Goal: Task Accomplishment & Management: Use online tool/utility

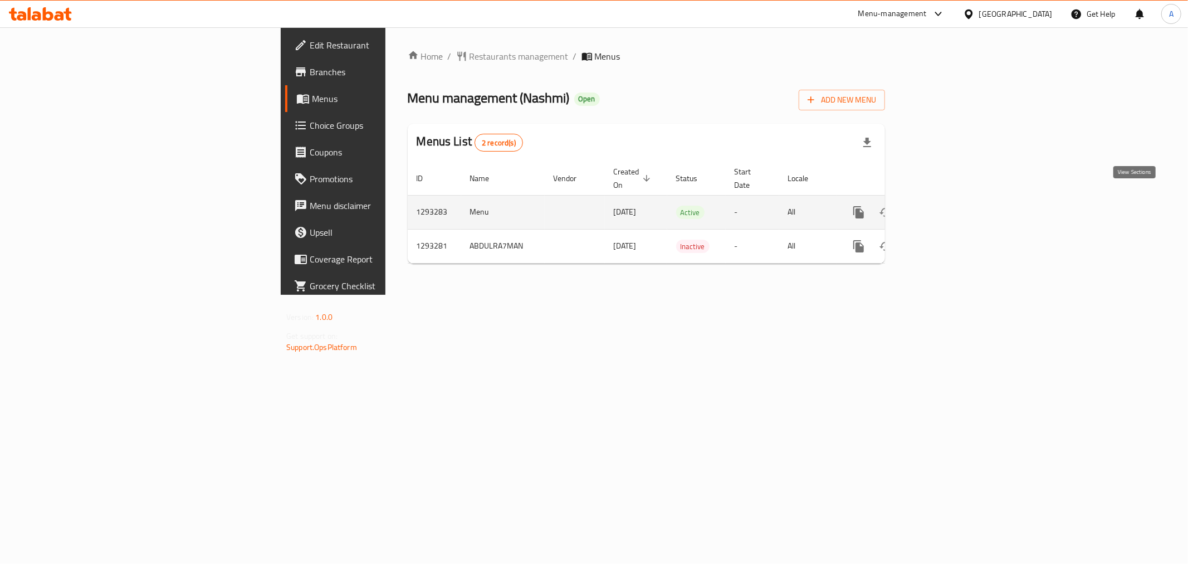
click at [953, 201] on link "enhanced table" at bounding box center [939, 212] width 27 height 27
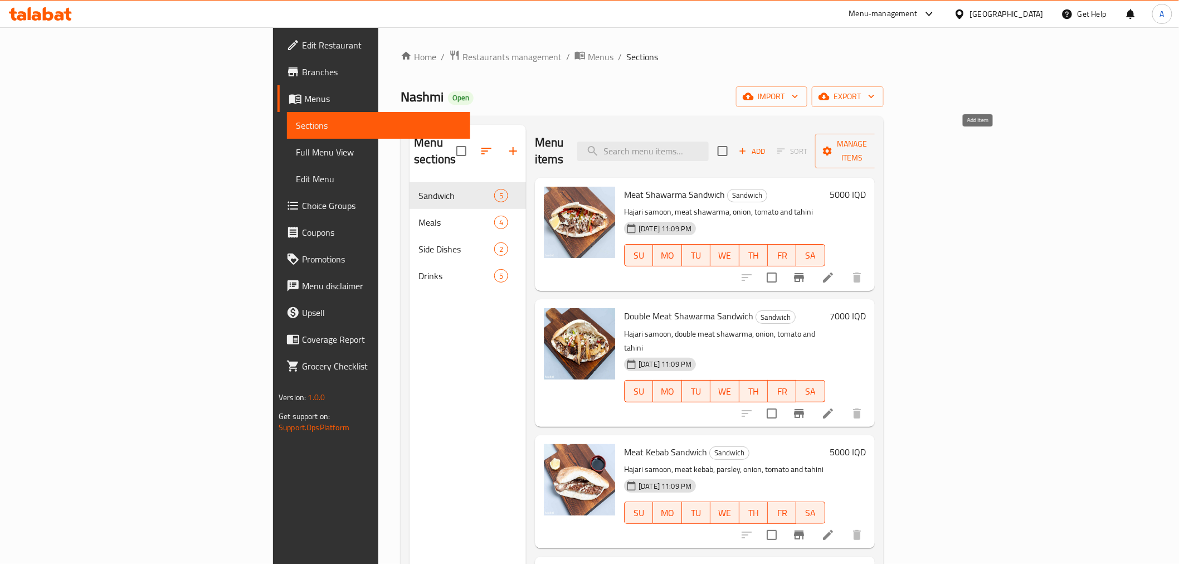
click at [767, 145] on span "Add" at bounding box center [752, 151] width 30 height 13
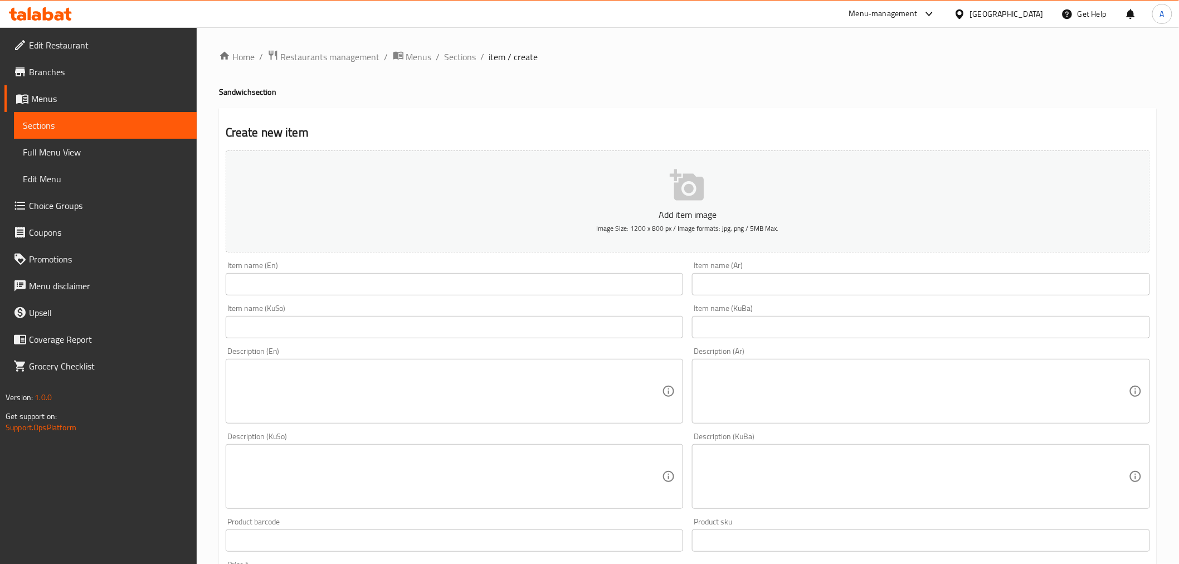
click at [308, 279] on input "text" at bounding box center [455, 284] width 458 height 22
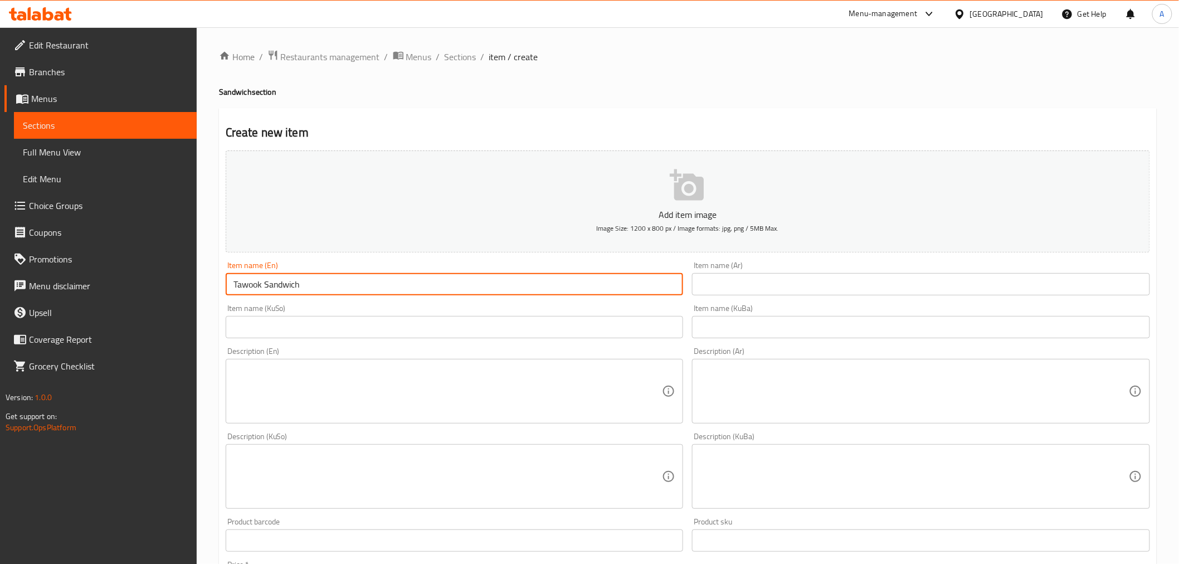
type input "Tawook Sandwich"
click at [715, 282] on input "text" at bounding box center [921, 284] width 458 height 22
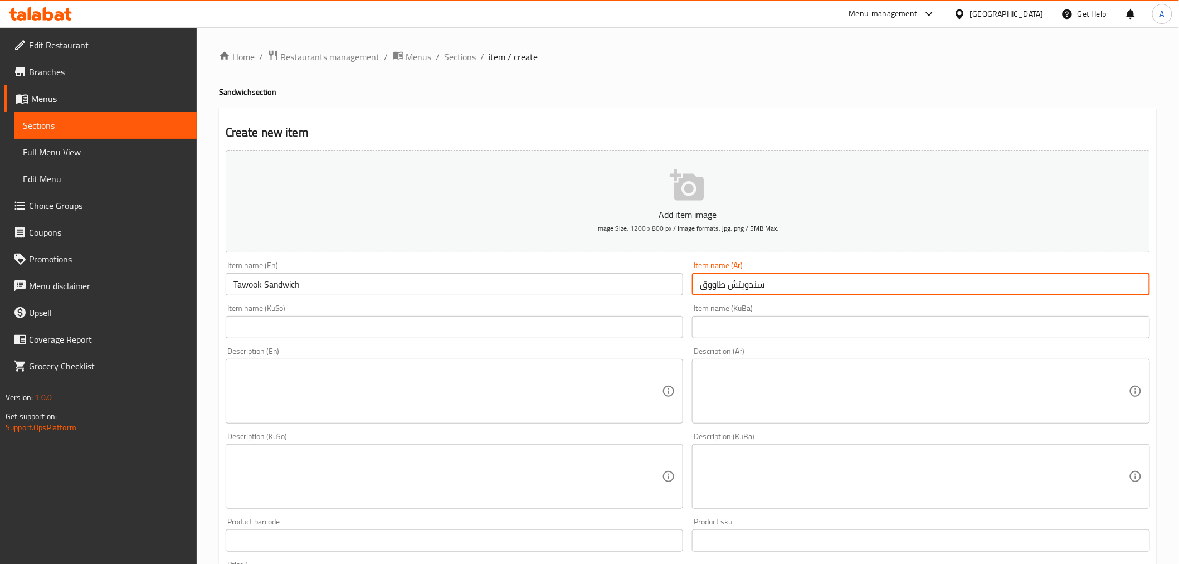
type input "سندويتش طاووق"
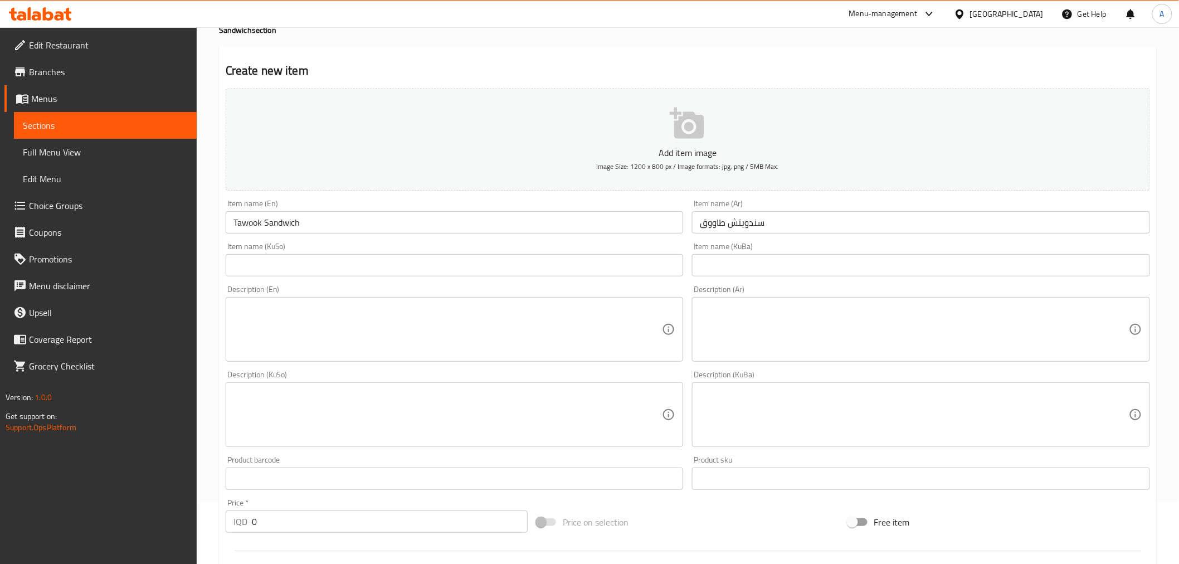
scroll to position [186, 0]
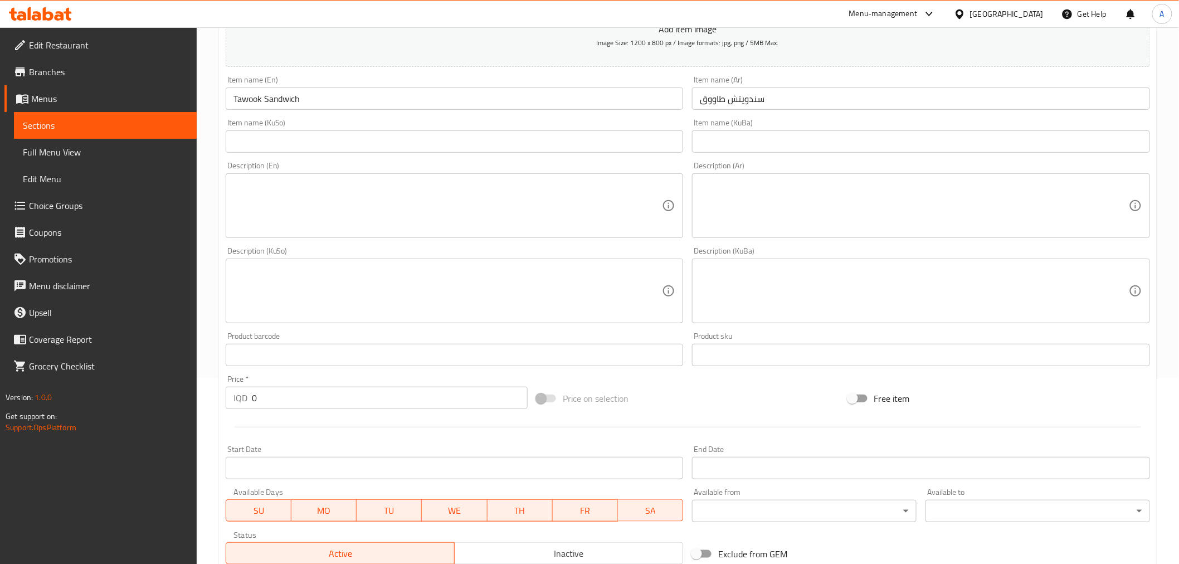
click at [366, 212] on textarea at bounding box center [447, 205] width 429 height 53
click at [735, 221] on textarea at bounding box center [914, 205] width 429 height 53
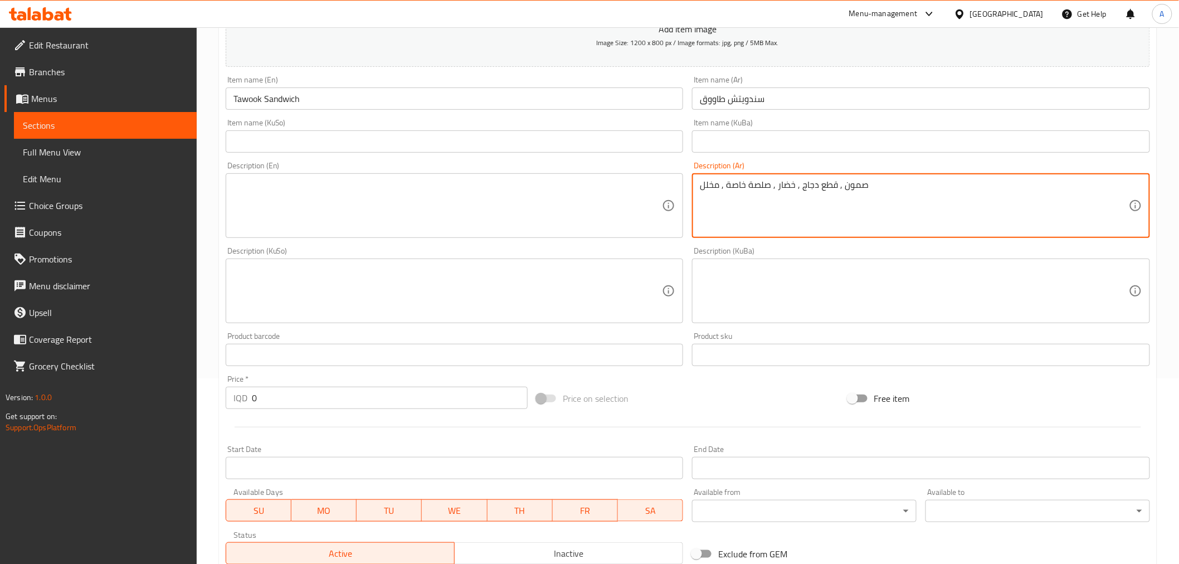
type textarea "صمون , قطع دجاج , خضار , صلصة خاصة , مخلل"
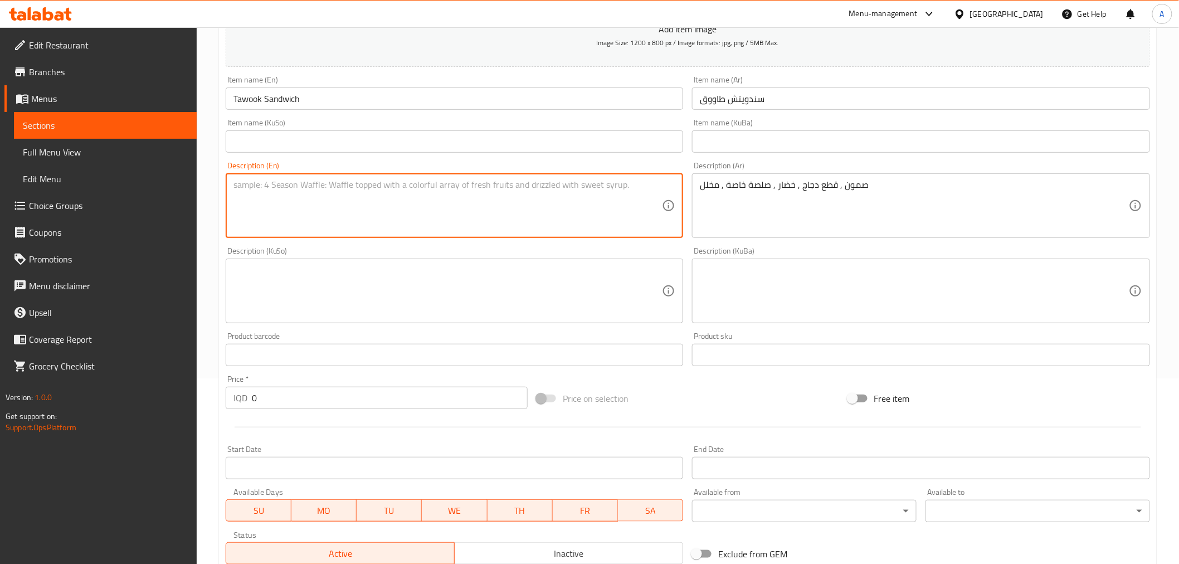
click at [457, 198] on textarea at bounding box center [447, 205] width 429 height 53
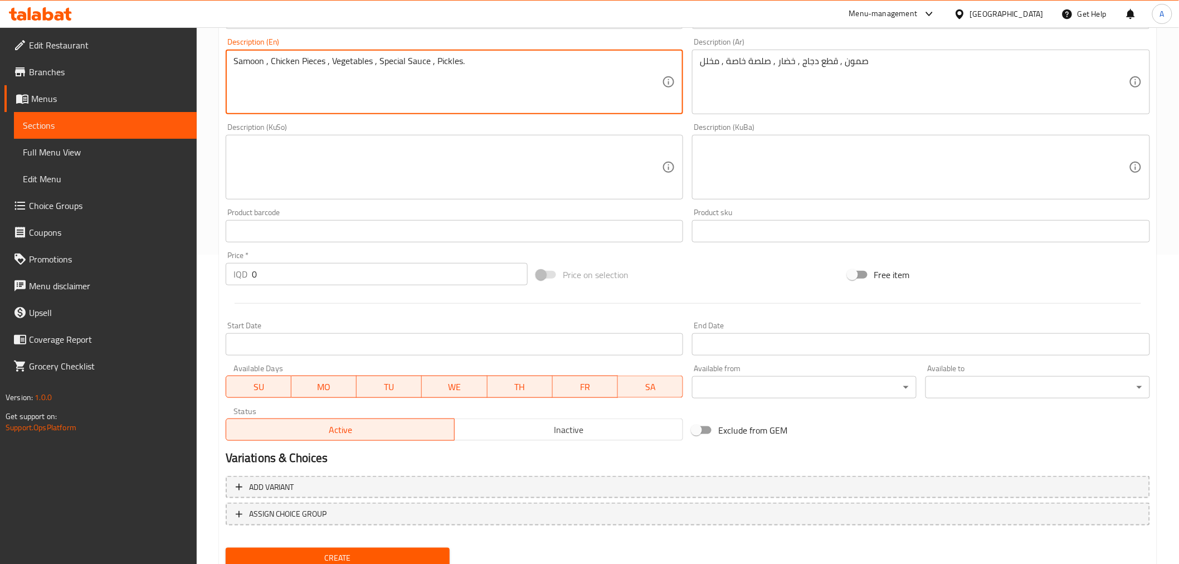
type textarea "Samoon , Chicken Pieces , Vegetables , Special Sauce , Pickles."
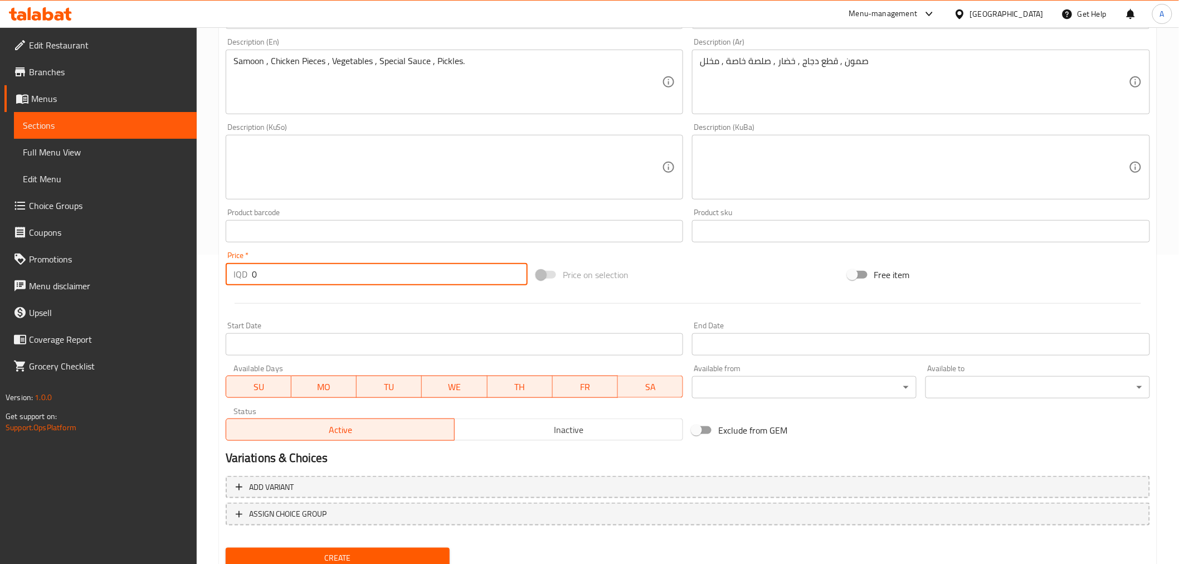
drag, startPoint x: 266, startPoint y: 282, endPoint x: 231, endPoint y: 280, distance: 35.7
click at [231, 280] on div "IQD 0 Price *" at bounding box center [377, 274] width 302 height 22
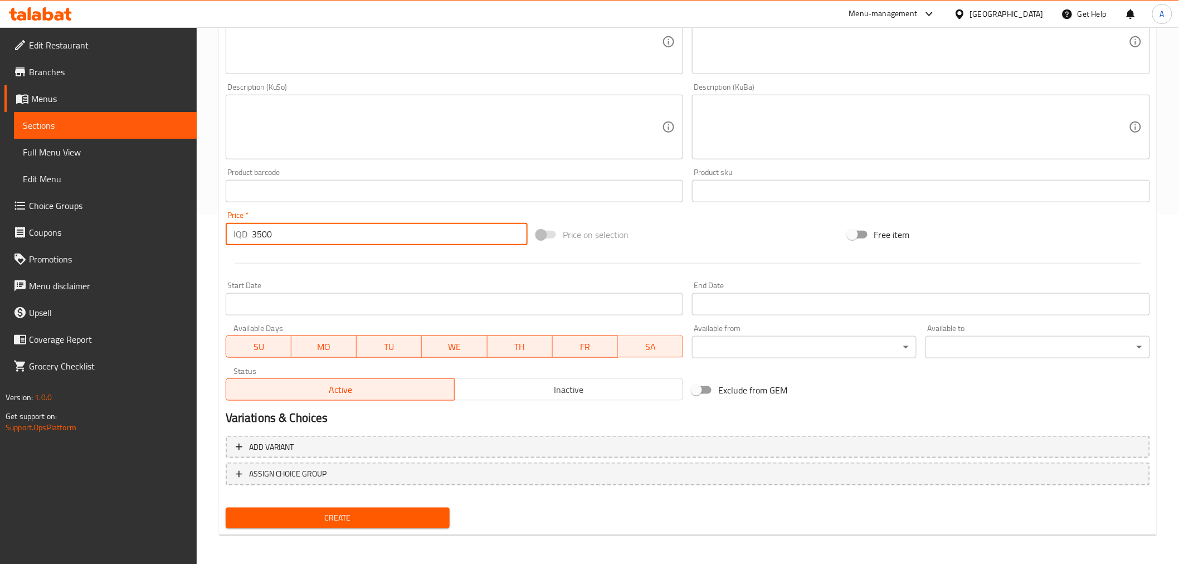
type input "3500"
click at [344, 514] on span "Create" at bounding box center [338, 518] width 207 height 14
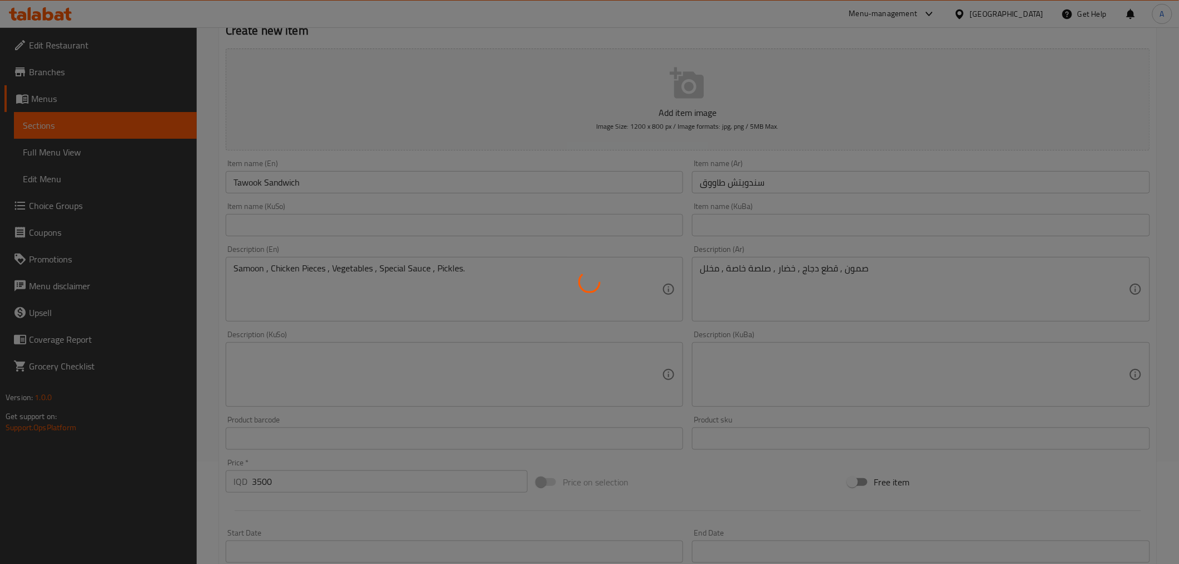
scroll to position [2, 0]
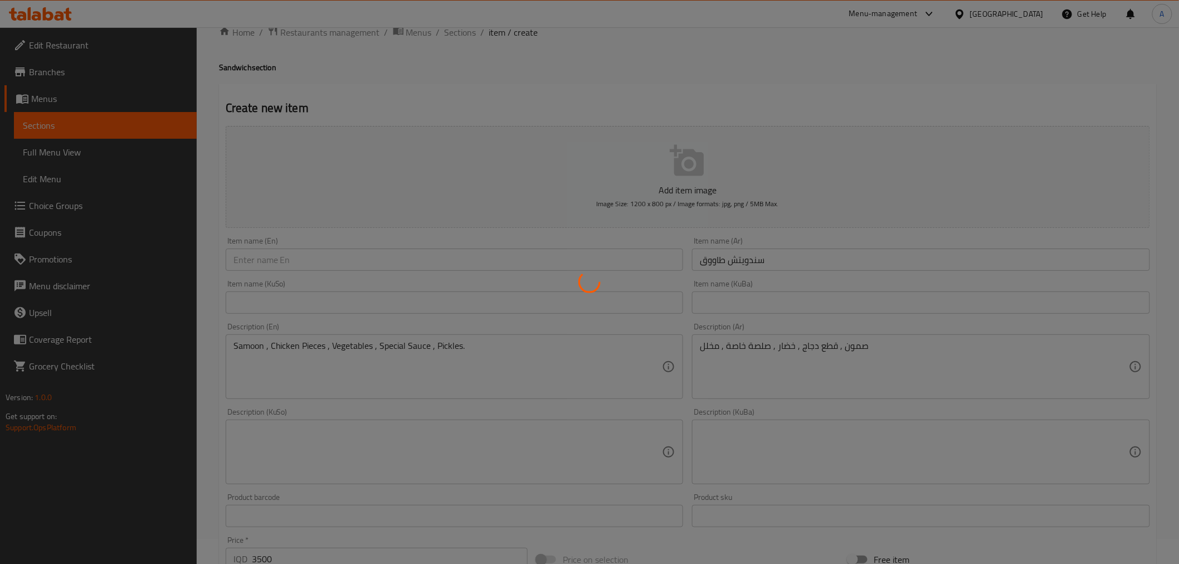
type input "0"
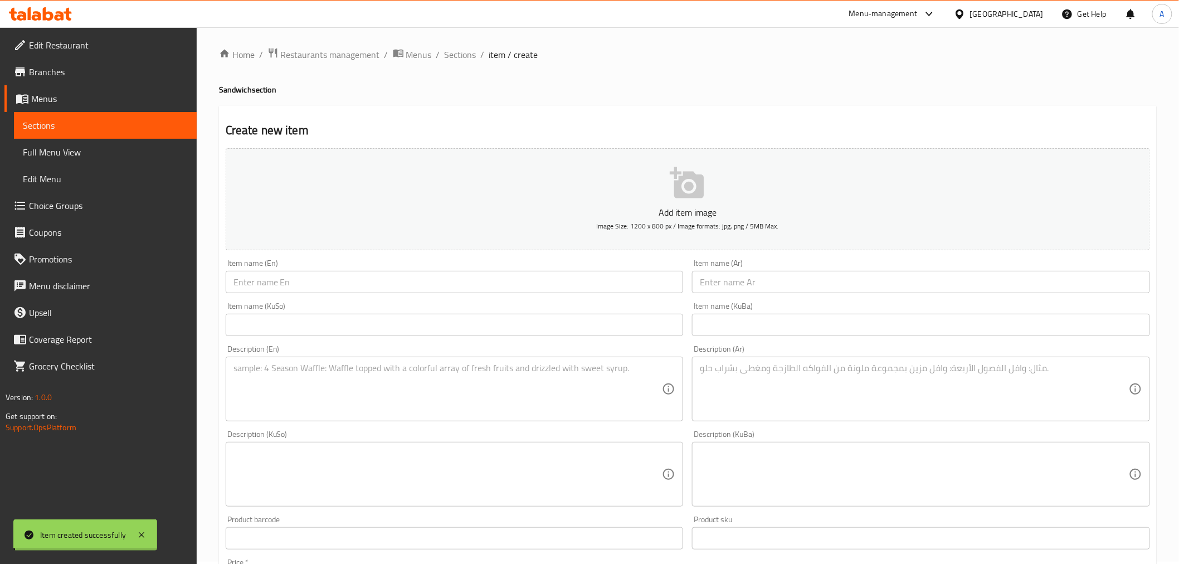
scroll to position [0, 0]
click at [455, 47] on div "Home / Restaurants management / Menus / Sections / item / create Sandwich secti…" at bounding box center [688, 471] width 982 height 888
click at [455, 57] on span "Sections" at bounding box center [461, 56] width 32 height 13
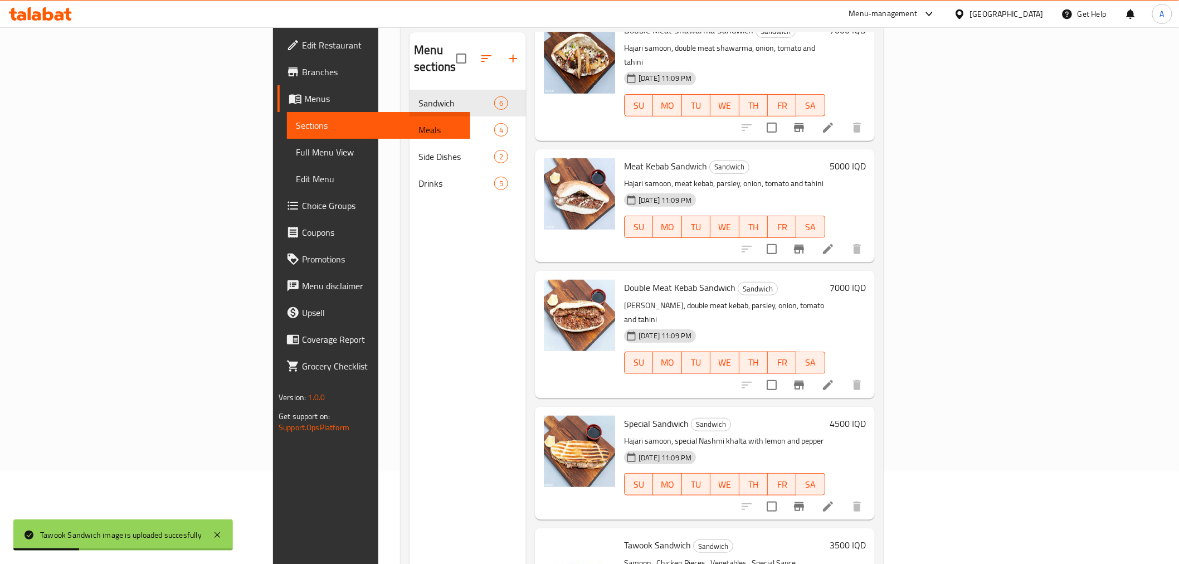
scroll to position [32, 0]
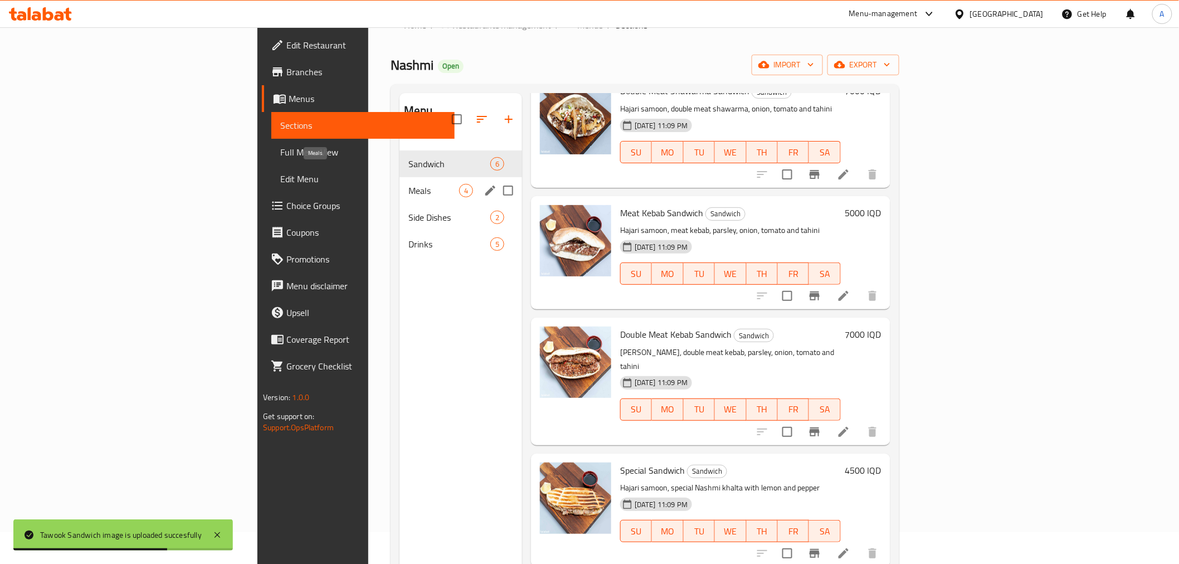
click at [408, 184] on span "Meals" at bounding box center [433, 190] width 51 height 13
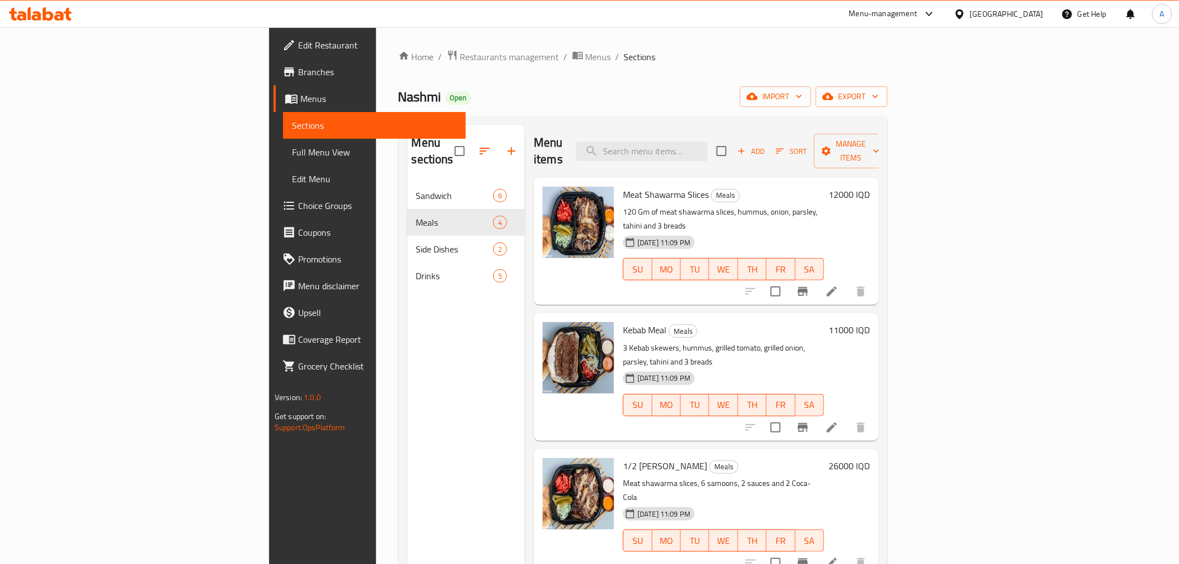
click at [766, 145] on span "Add" at bounding box center [751, 151] width 30 height 13
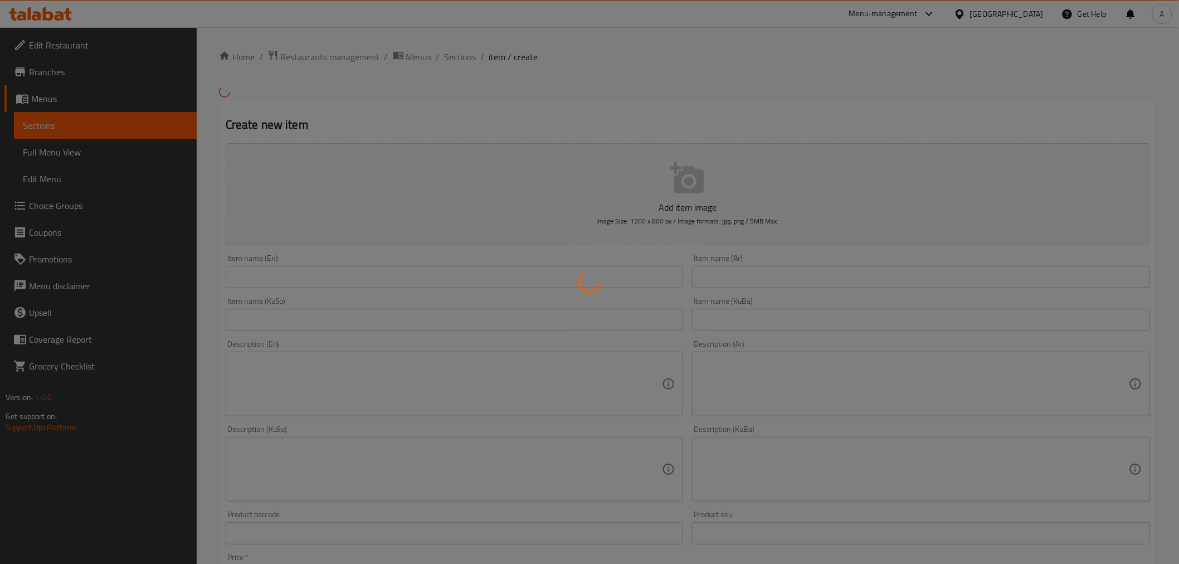
click at [315, 268] on div at bounding box center [589, 282] width 1179 height 564
click at [311, 280] on div at bounding box center [589, 282] width 1179 height 564
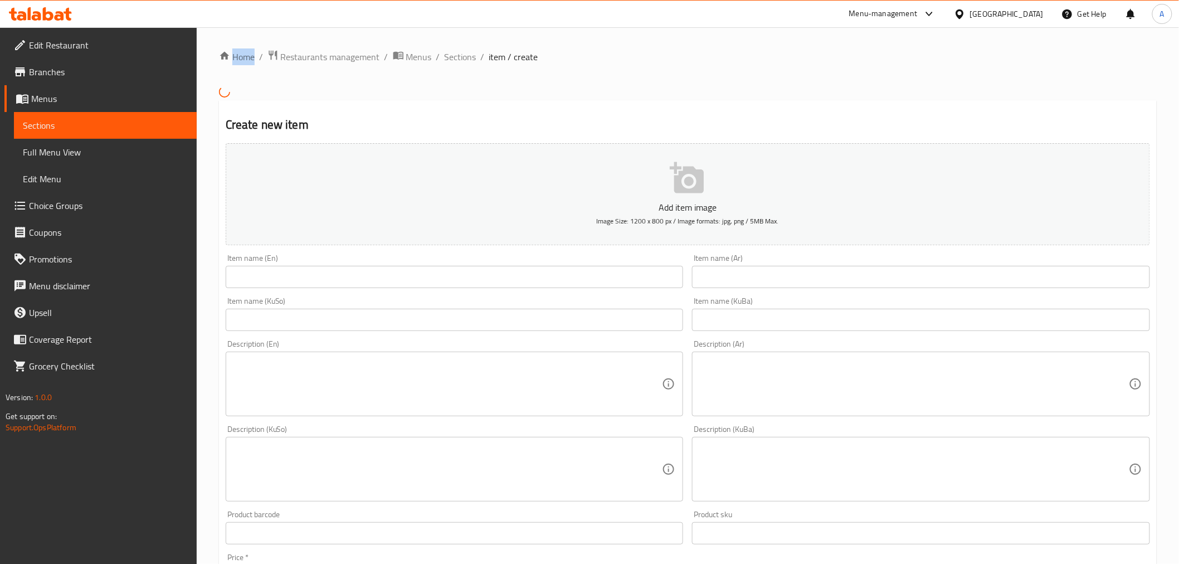
click at [311, 280] on div "Home / Restaurants management / Menus / Sections / item / create Create new ite…" at bounding box center [688, 468] width 938 height 836
click at [262, 277] on input "text" at bounding box center [455, 284] width 458 height 22
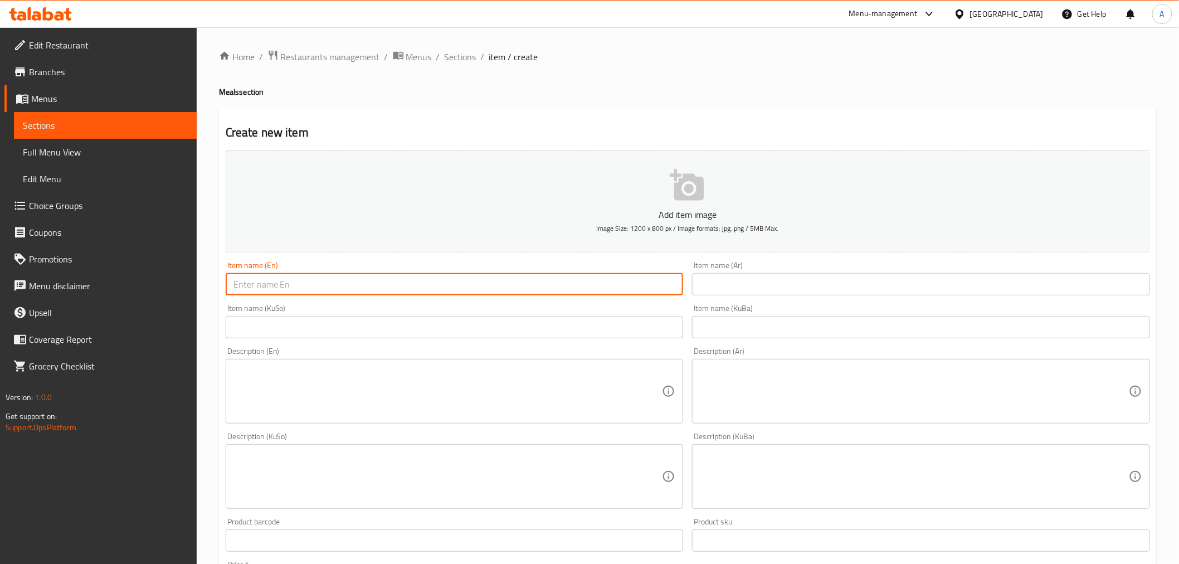
type input "س"
type input "ٍ"
type input "Shish Tawook Meal"
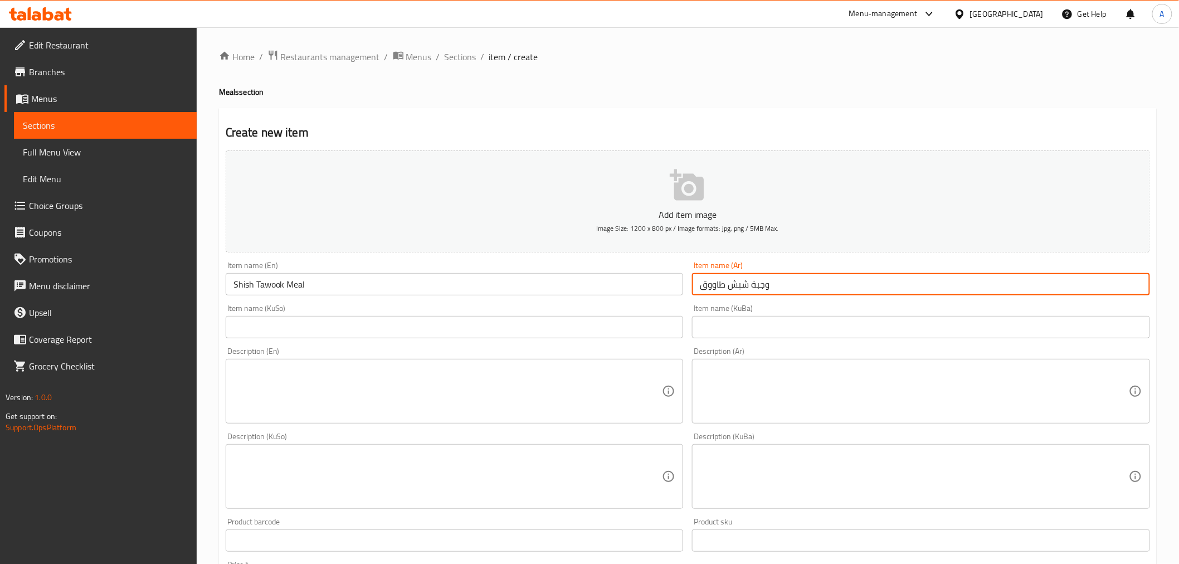
type input "وجبة شيش طاووق"
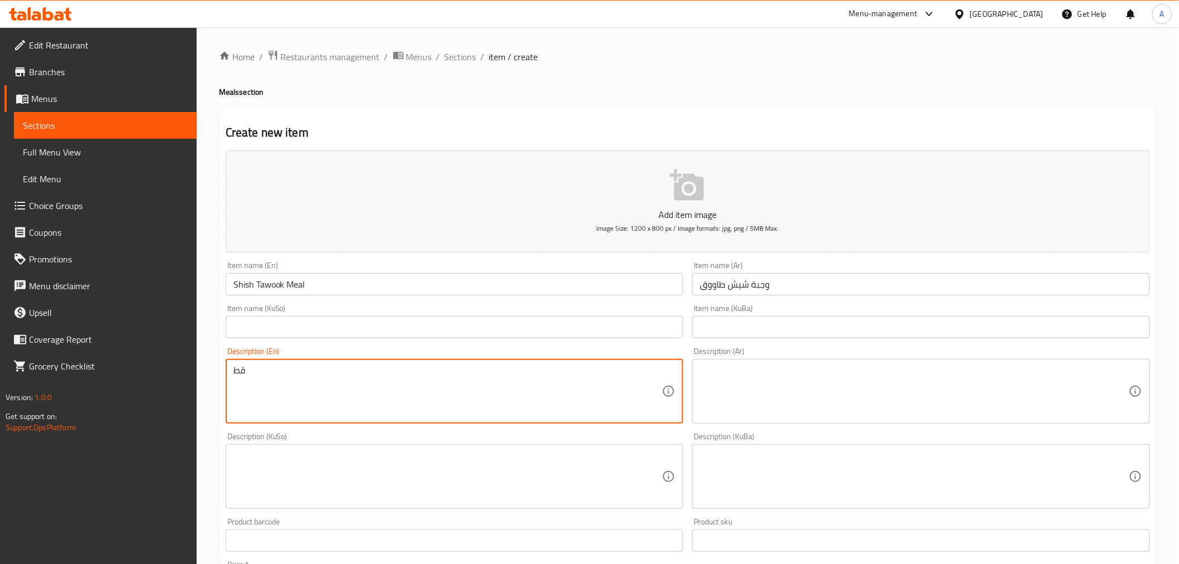
type textarea "ق"
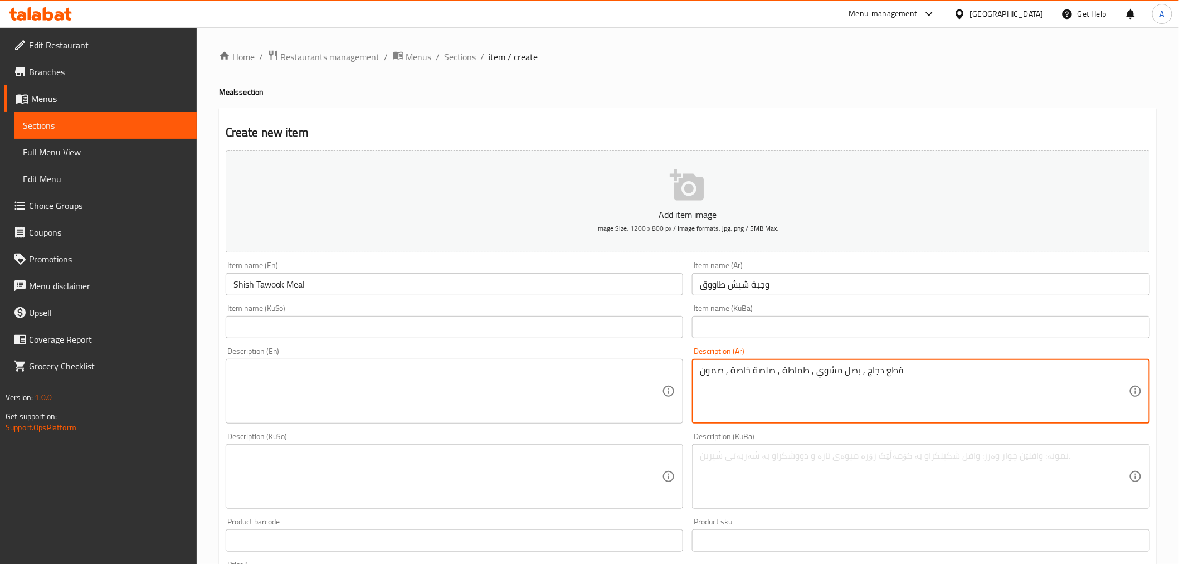
drag, startPoint x: 728, startPoint y: 372, endPoint x: 677, endPoint y: 371, distance: 50.7
type textarea "صمون ,قطع دجاج , بصل مشوي , طماطة , صلصة خاصة."
click at [565, 382] on textarea at bounding box center [447, 391] width 429 height 53
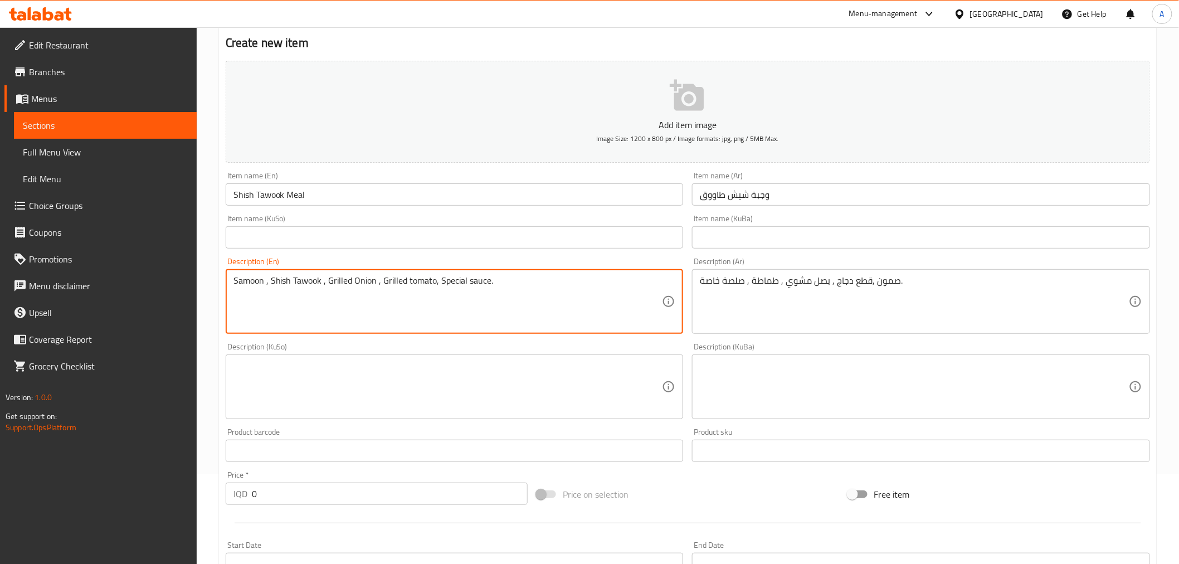
scroll to position [186, 0]
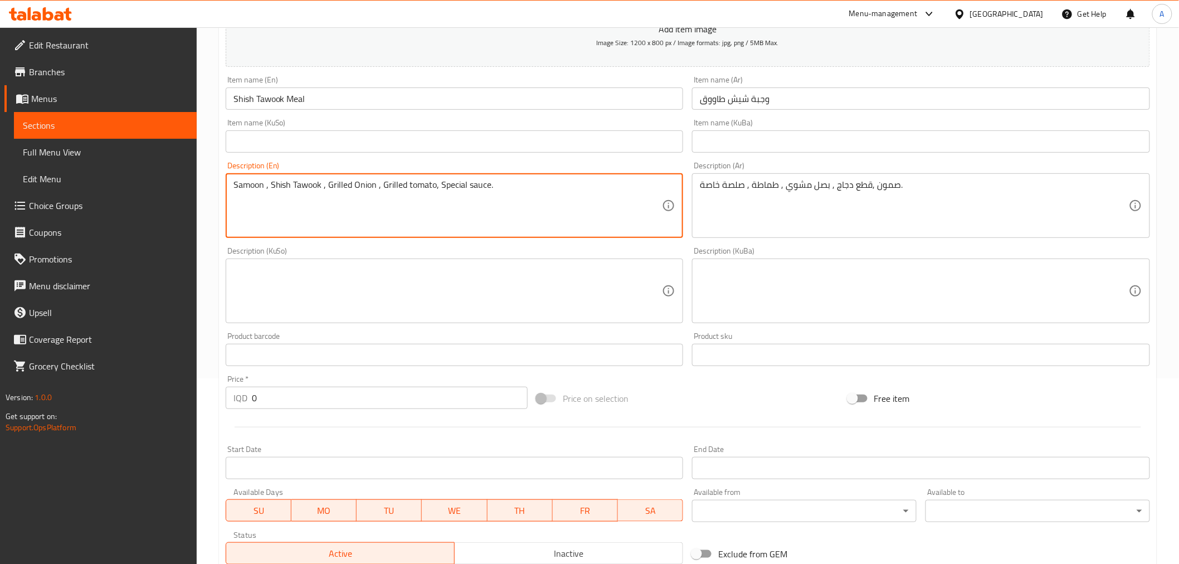
type textarea "Samoon , Shish Tawook , Grilled Onion , Grilled tomato, Special sauce."
click at [296, 411] on div "Price   * IQD 0 Price *" at bounding box center [376, 391] width 311 height 43
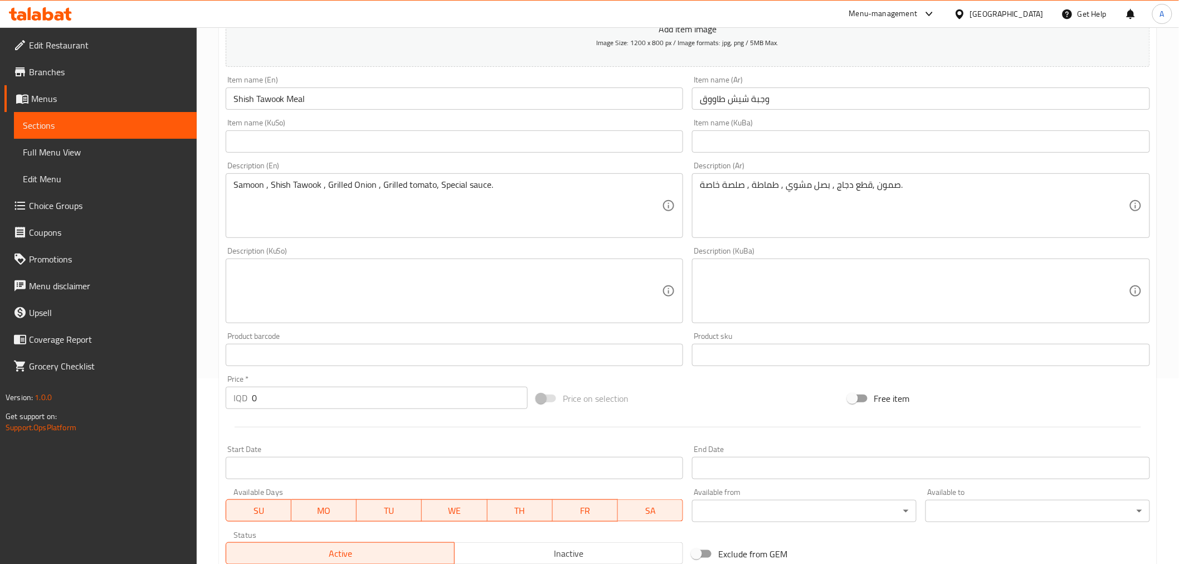
click at [303, 396] on input "0" at bounding box center [390, 398] width 276 height 22
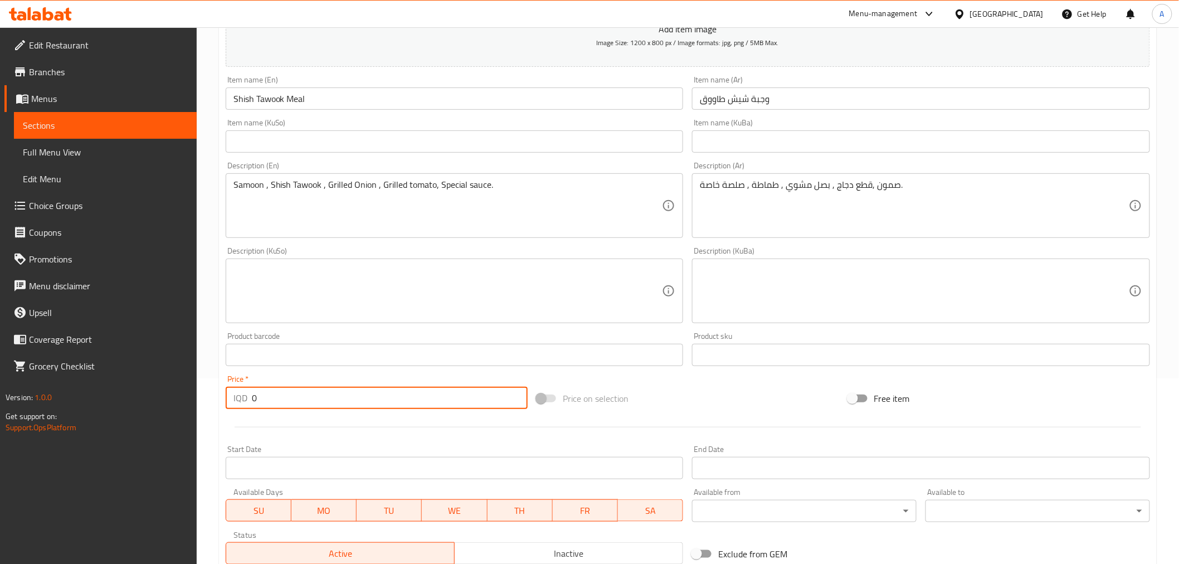
click at [303, 396] on input "0" at bounding box center [390, 398] width 276 height 22
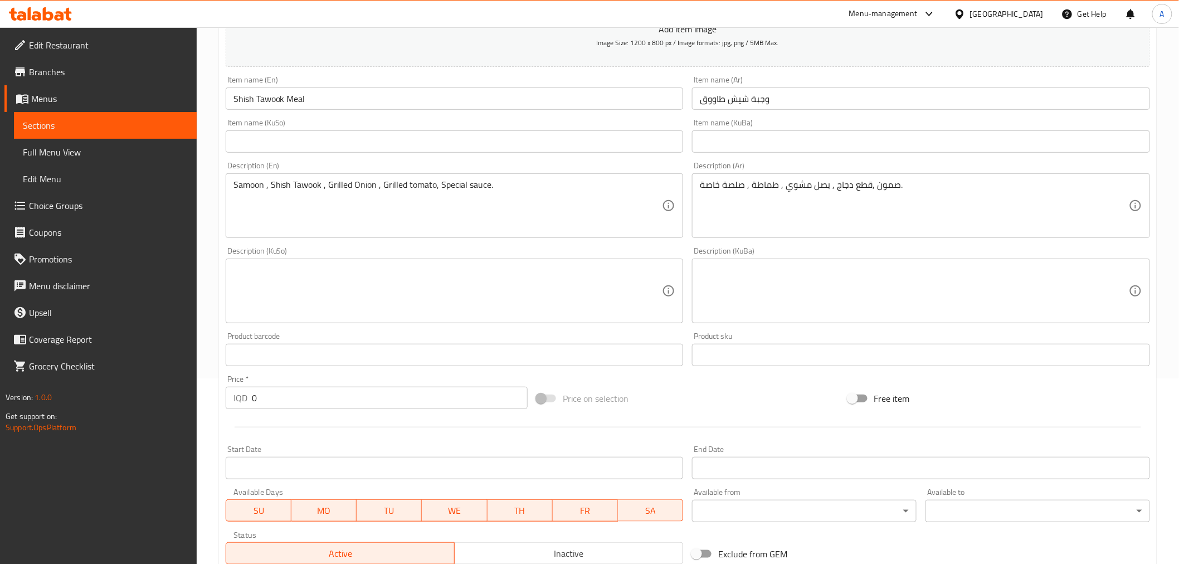
click at [314, 393] on input "0" at bounding box center [390, 398] width 276 height 22
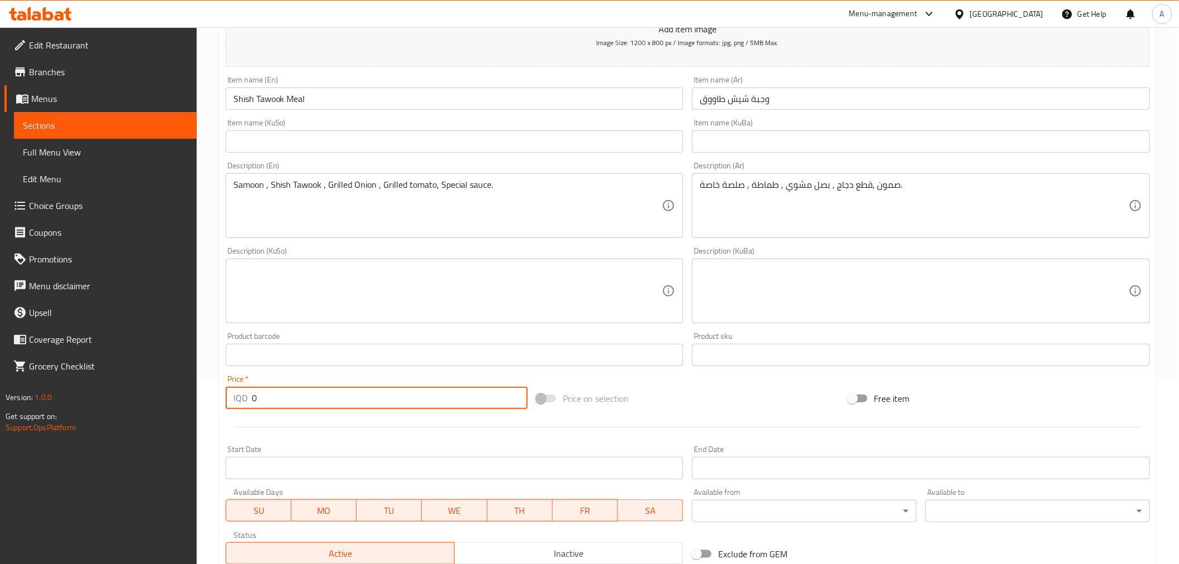
click at [314, 393] on input "0" at bounding box center [390, 398] width 276 height 22
click at [271, 400] on input "0" at bounding box center [390, 398] width 276 height 22
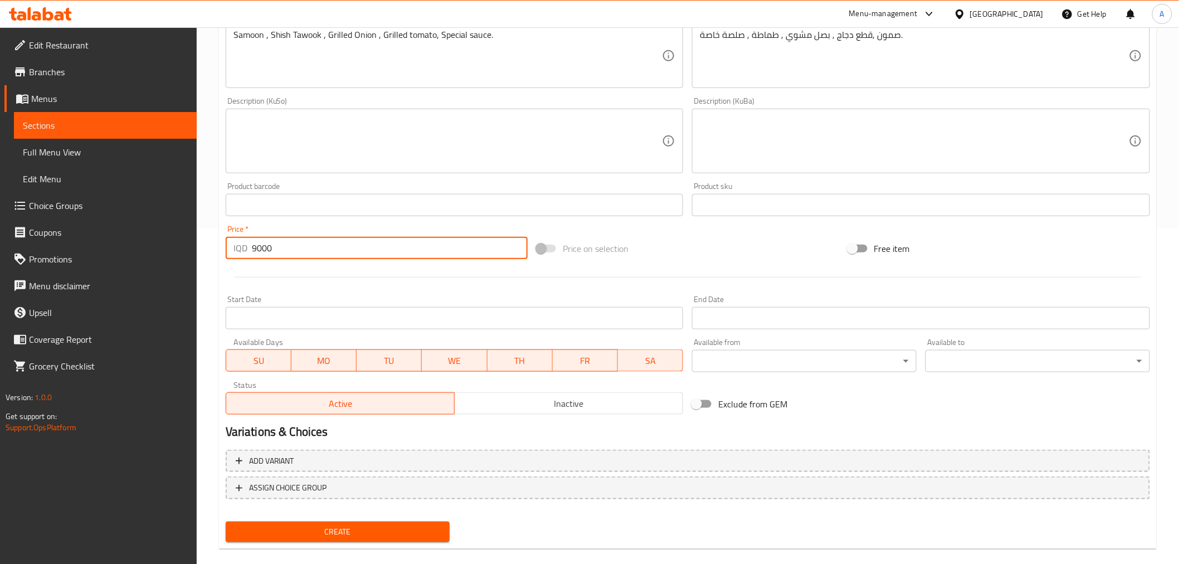
scroll to position [349, 0]
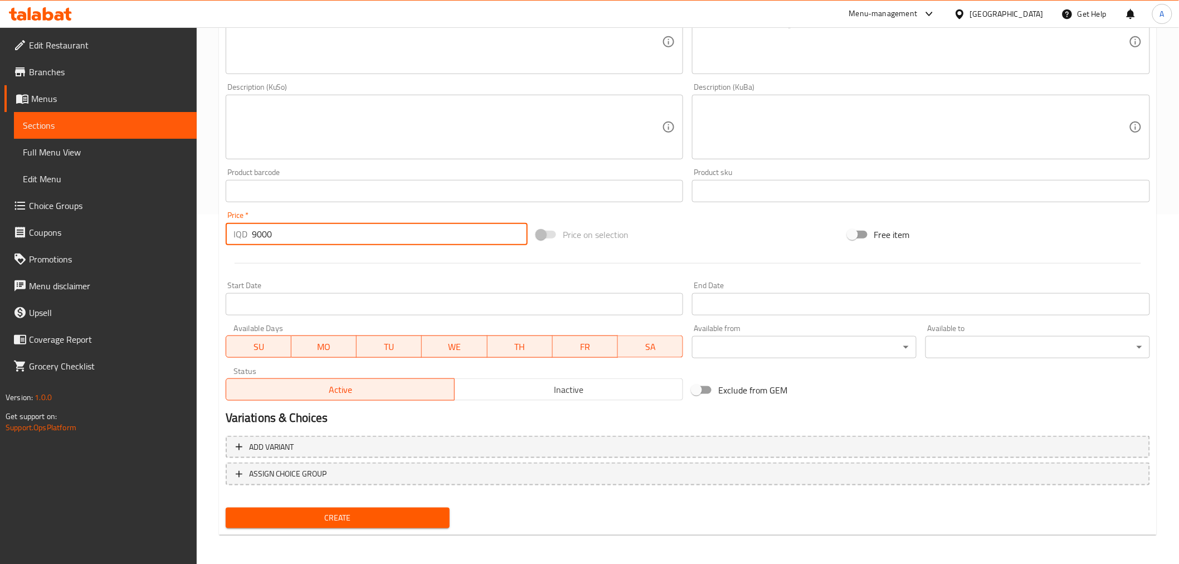
type input "9000"
click at [318, 513] on span "Create" at bounding box center [338, 518] width 207 height 14
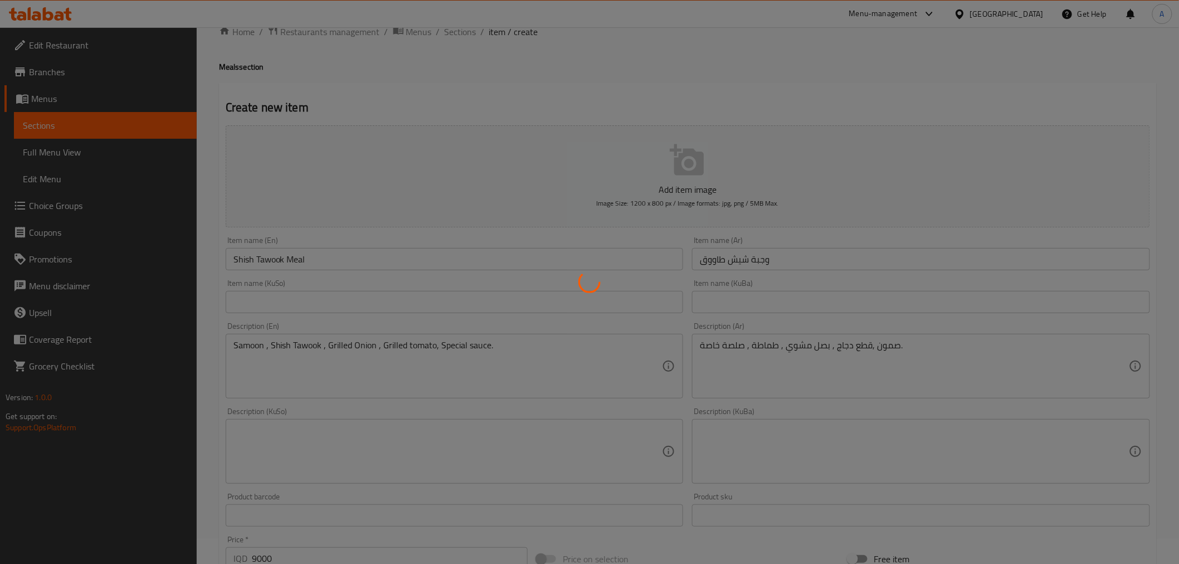
scroll to position [0, 0]
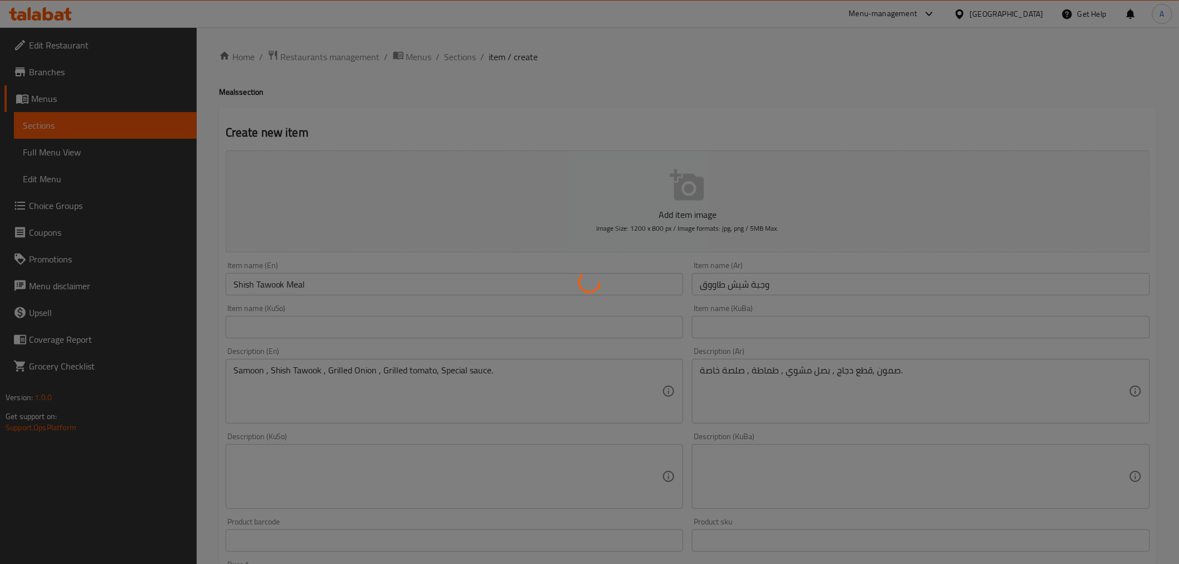
type input "0"
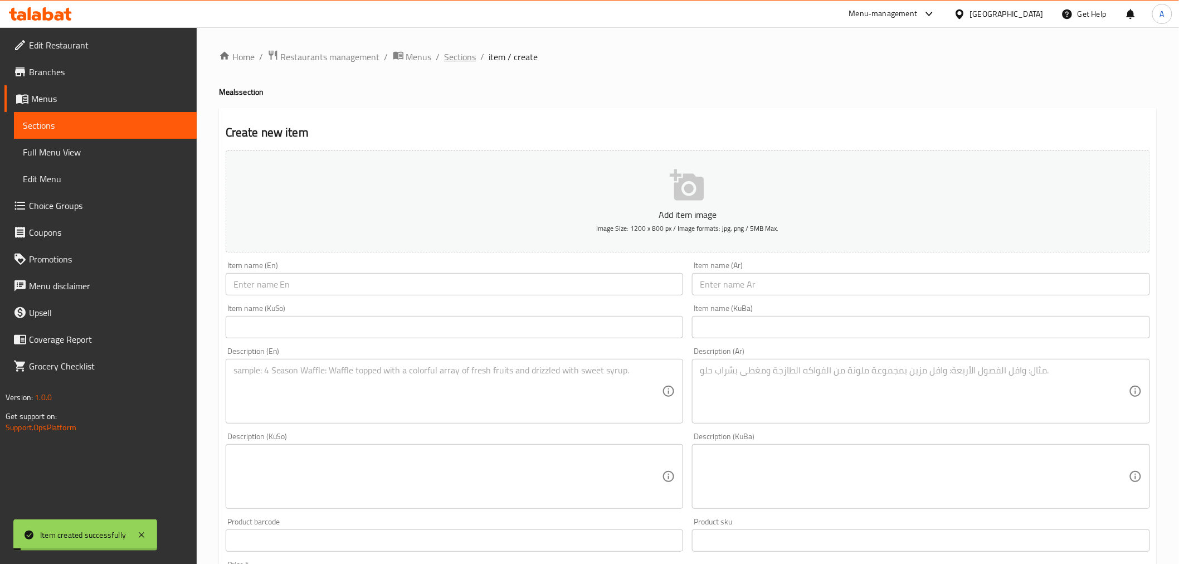
click at [461, 58] on span "Sections" at bounding box center [461, 56] width 32 height 13
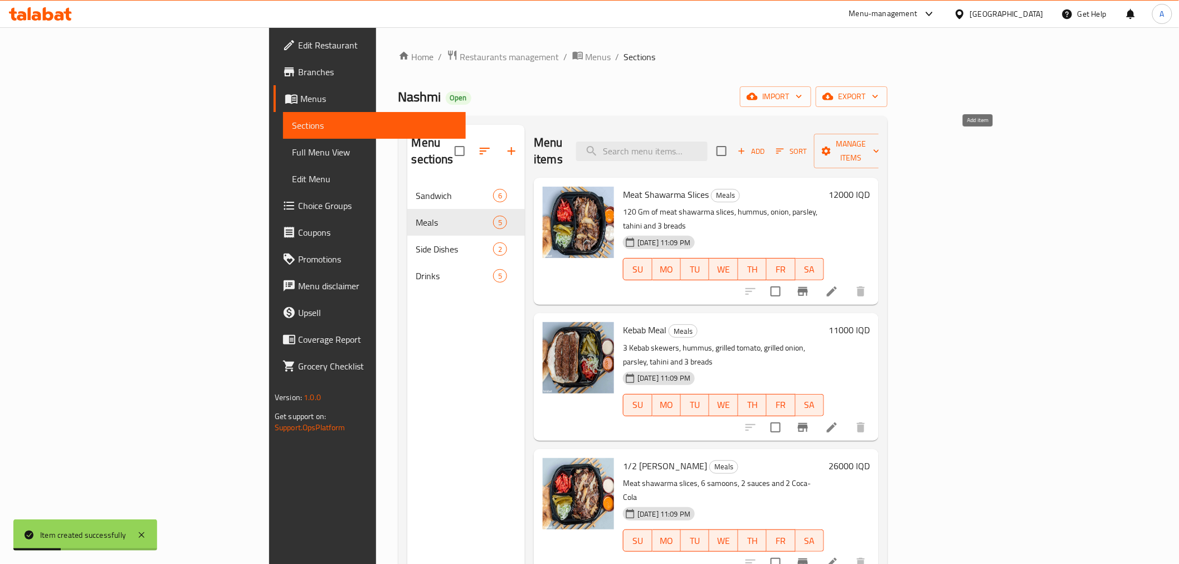
click at [766, 145] on span "Add" at bounding box center [751, 151] width 30 height 13
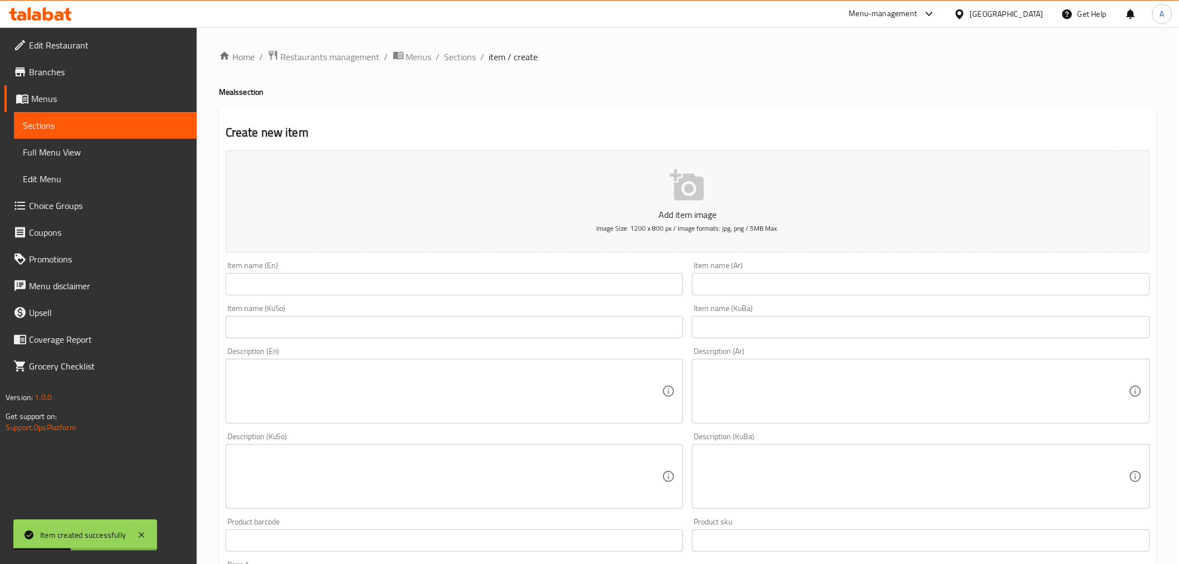
click at [309, 282] on input "text" at bounding box center [455, 284] width 458 height 22
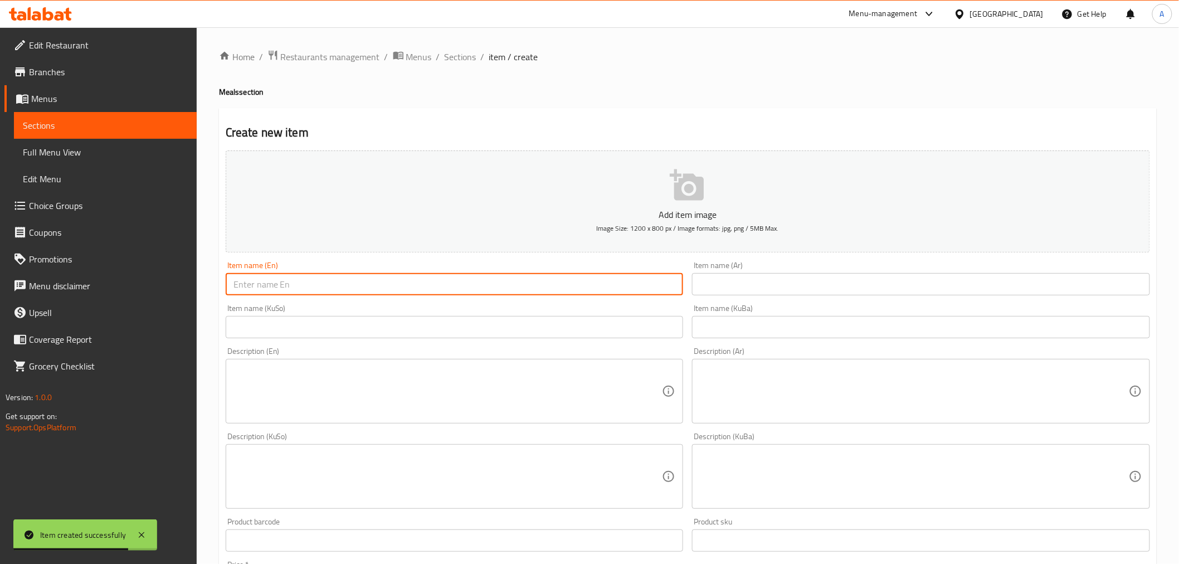
click at [279, 281] on input "text" at bounding box center [455, 284] width 458 height 22
click at [464, 52] on span "Sections" at bounding box center [461, 56] width 32 height 13
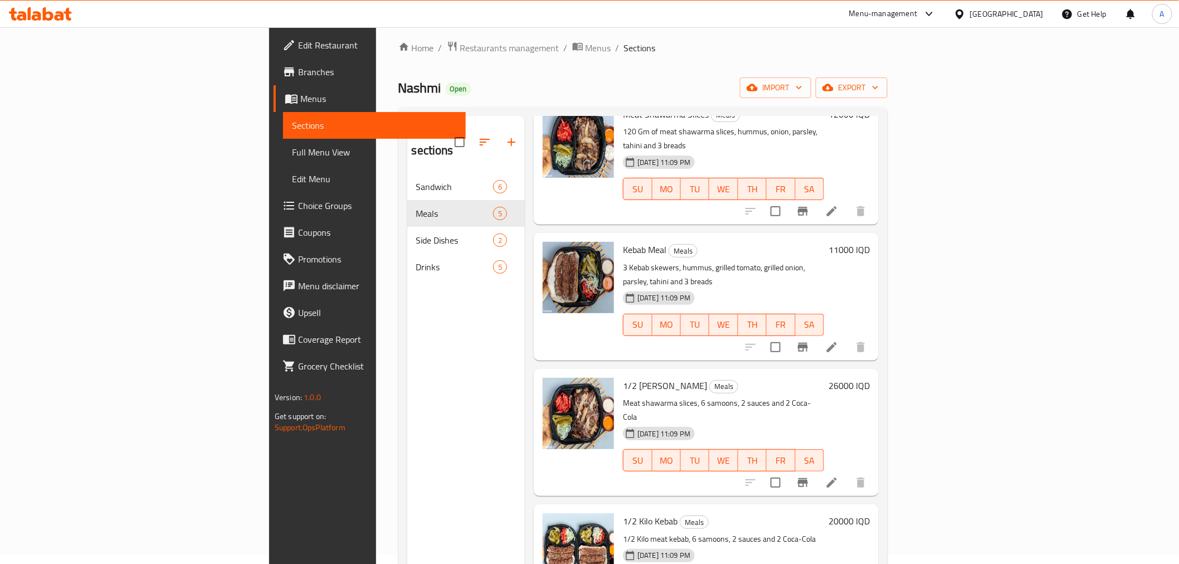
scroll to position [156, 0]
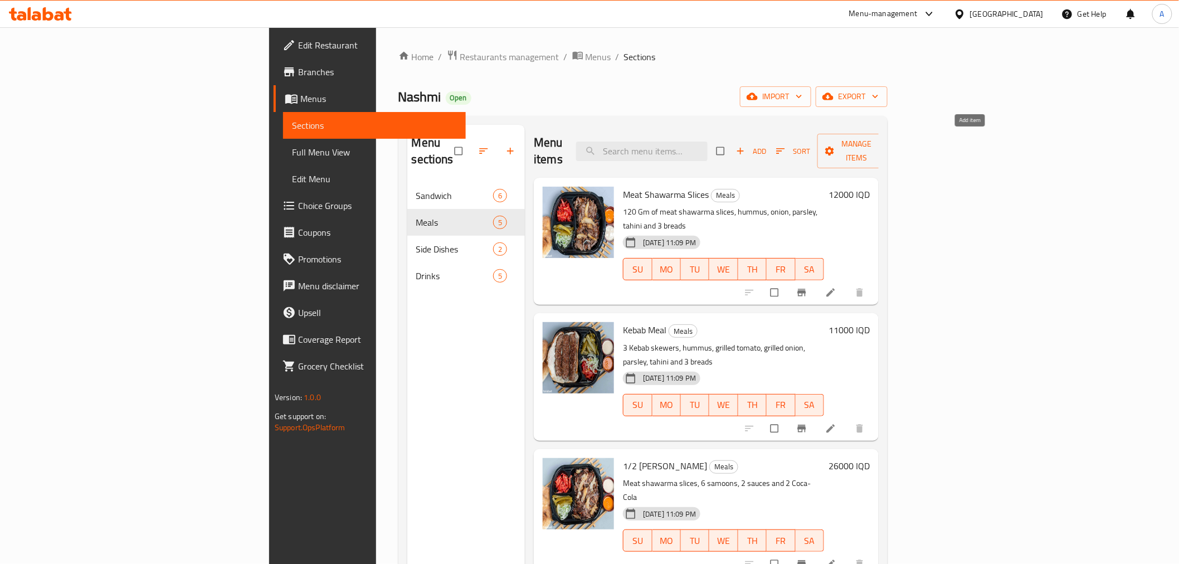
click at [769, 149] on button "Add" at bounding box center [751, 151] width 36 height 17
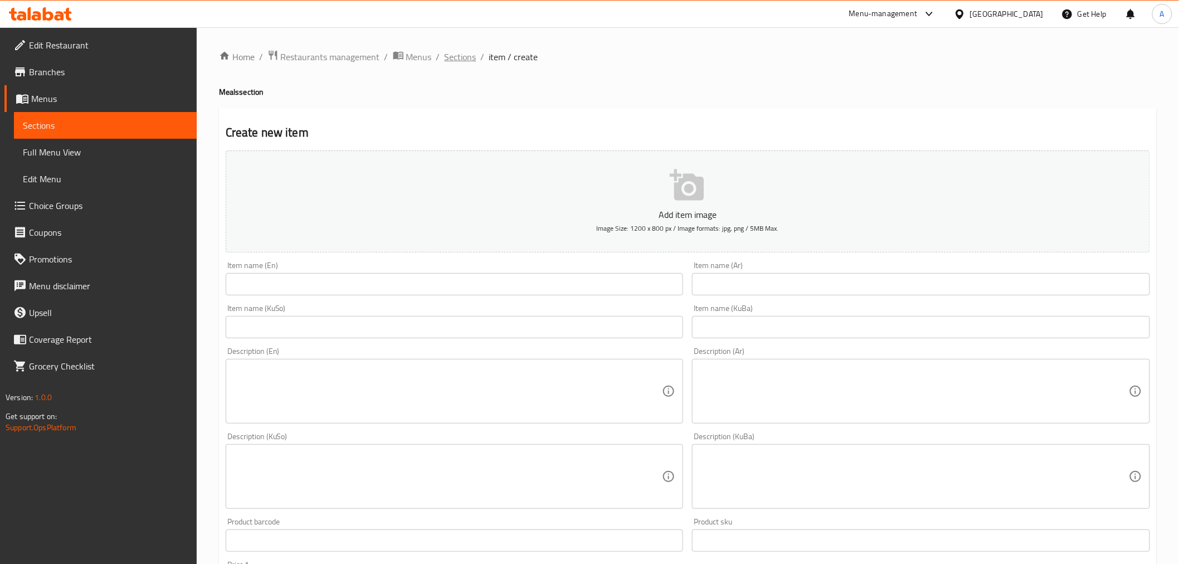
click at [463, 58] on span "Sections" at bounding box center [461, 56] width 32 height 13
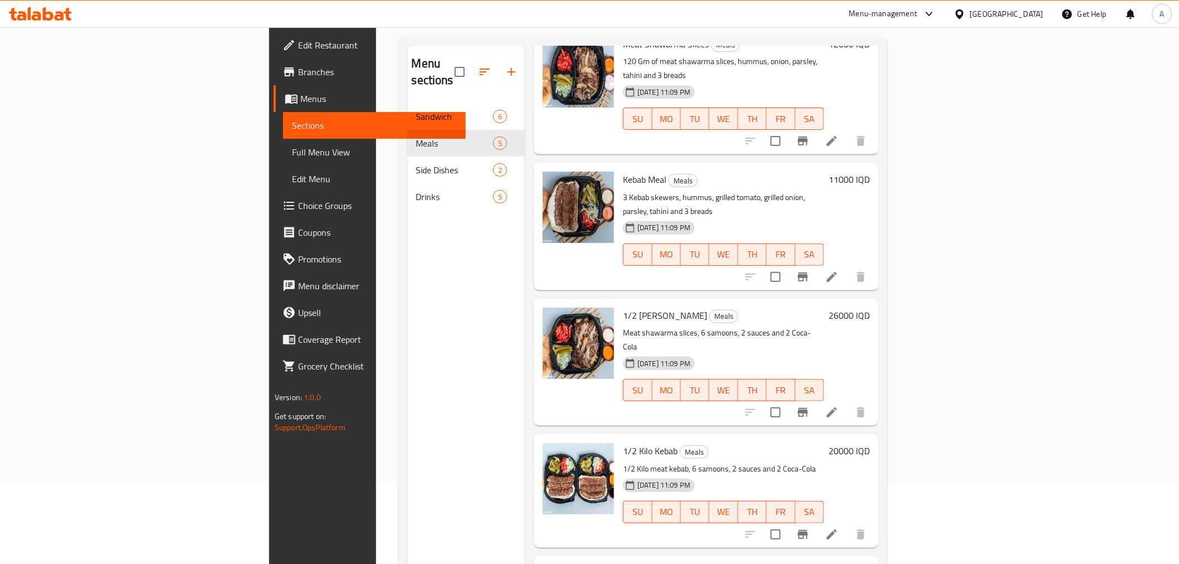
scroll to position [156, 0]
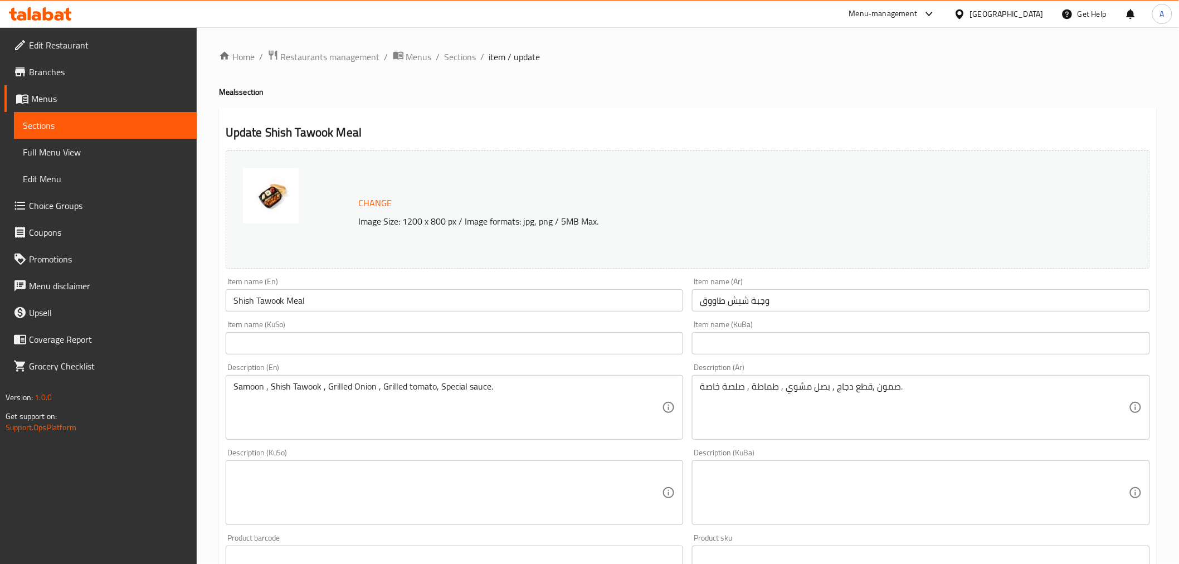
click at [485, 310] on input "Shish Tawook Meal" at bounding box center [455, 300] width 458 height 22
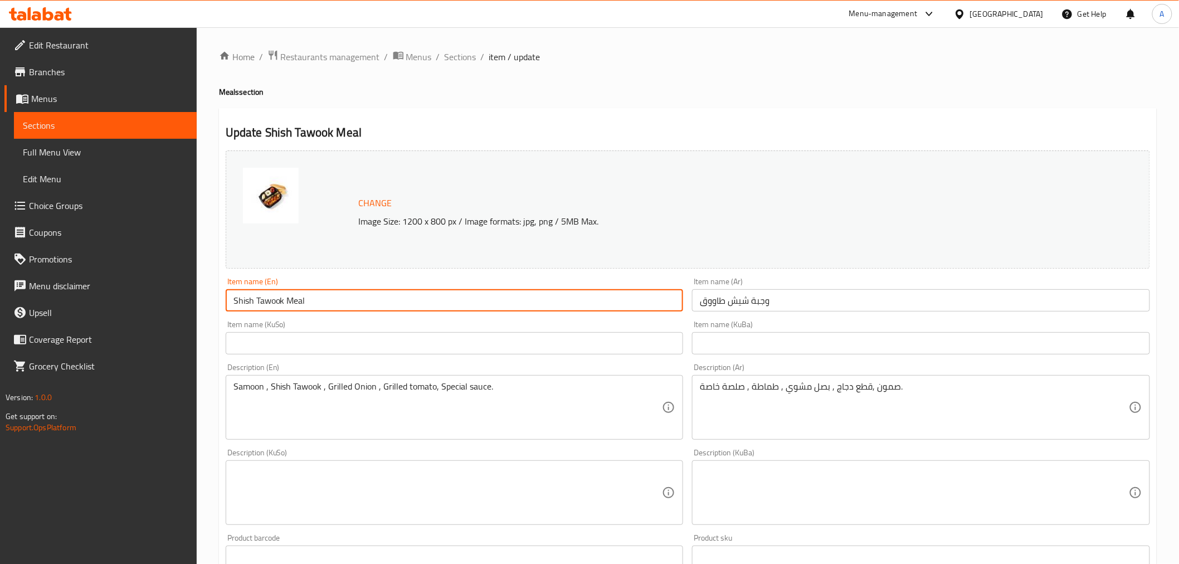
click at [485, 310] on input "Shish Tawook Meal" at bounding box center [455, 300] width 458 height 22
click at [822, 297] on input "وجبة شيش طاووق" at bounding box center [921, 300] width 458 height 22
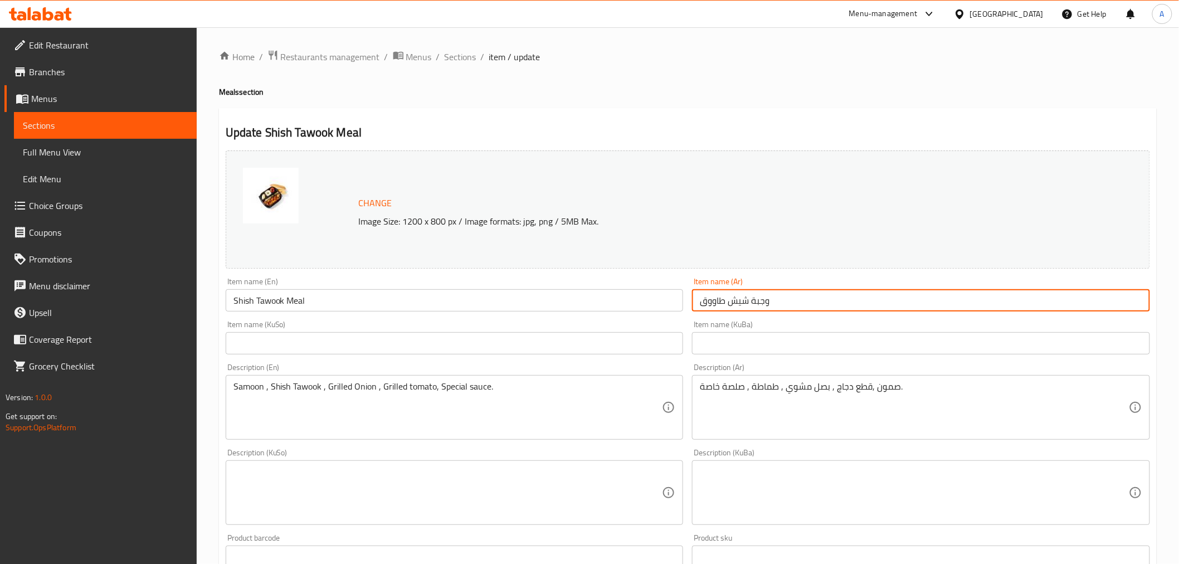
click at [822, 297] on input "وجبة شيش طاووق" at bounding box center [921, 300] width 458 height 22
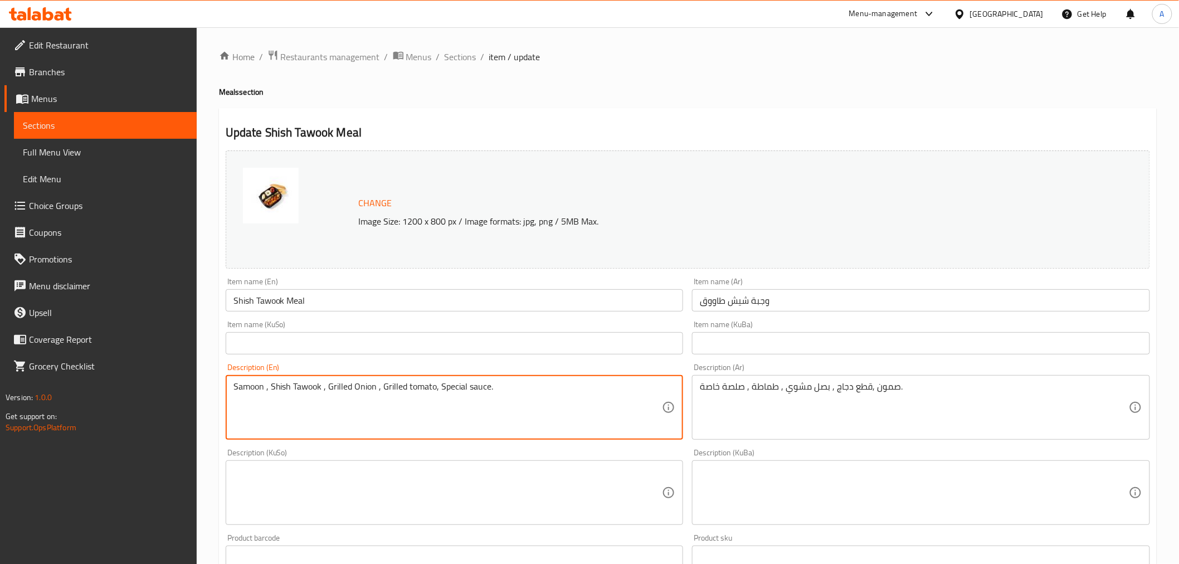
click at [514, 408] on textarea "Samoon , Shish Tawook , Grilled Onion , Grilled tomato, Special sauce." at bounding box center [447, 407] width 429 height 53
click at [936, 402] on textarea "صمون ,قطع دجاج , بصل مشوي , طماطة , صلصة خاصة." at bounding box center [914, 407] width 429 height 53
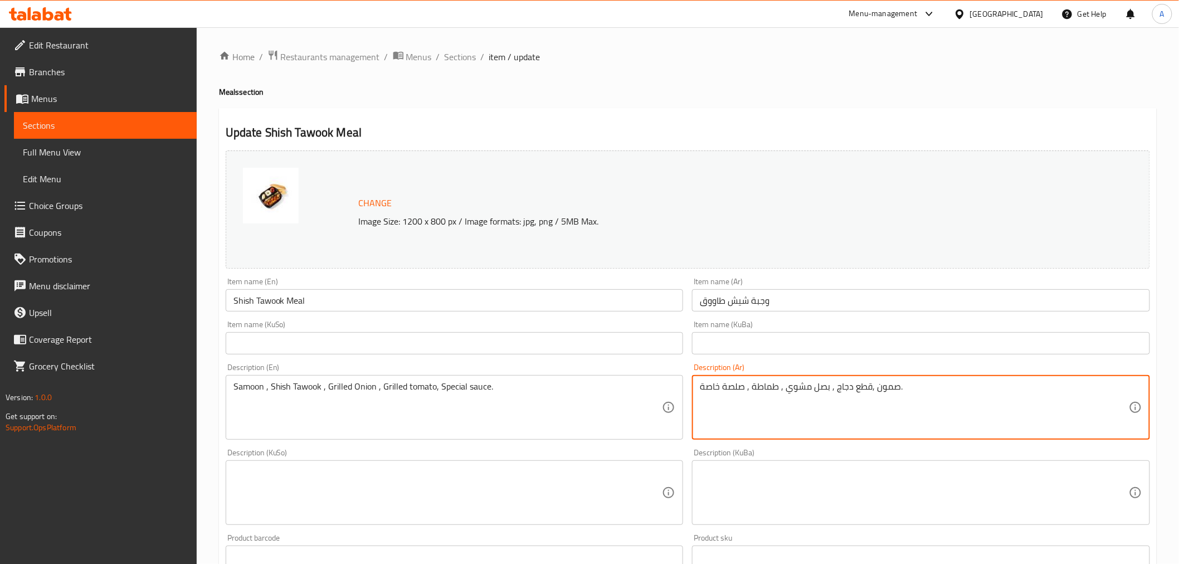
click at [936, 402] on textarea "صمون ,قطع دجاج , بصل مشوي , طماطة , صلصة خاصة." at bounding box center [914, 407] width 429 height 53
click at [448, 60] on span "Sections" at bounding box center [461, 56] width 32 height 13
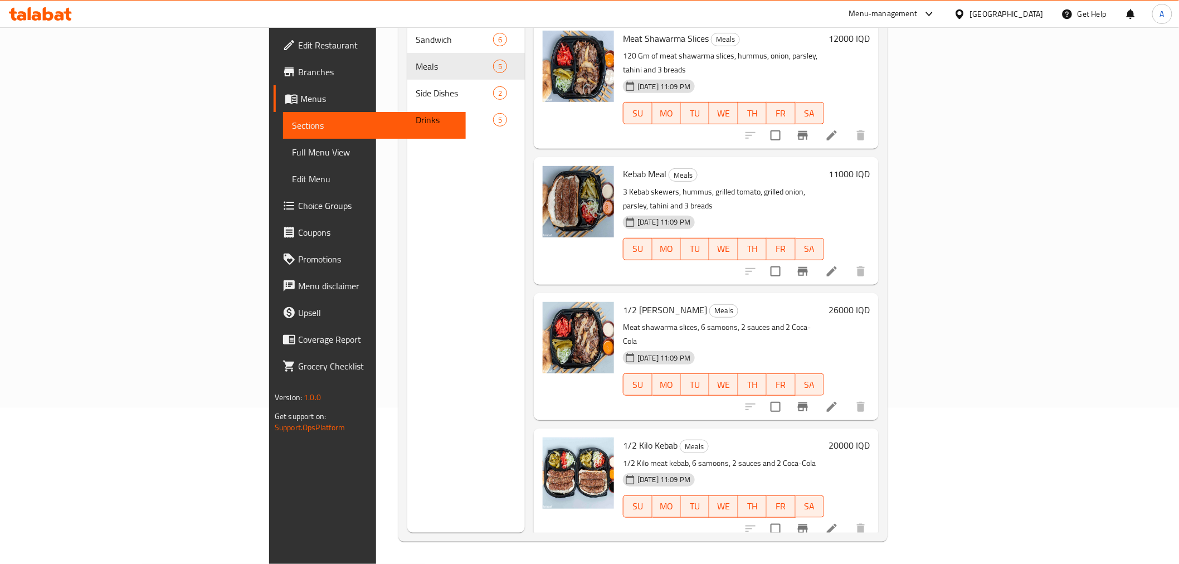
scroll to position [94, 0]
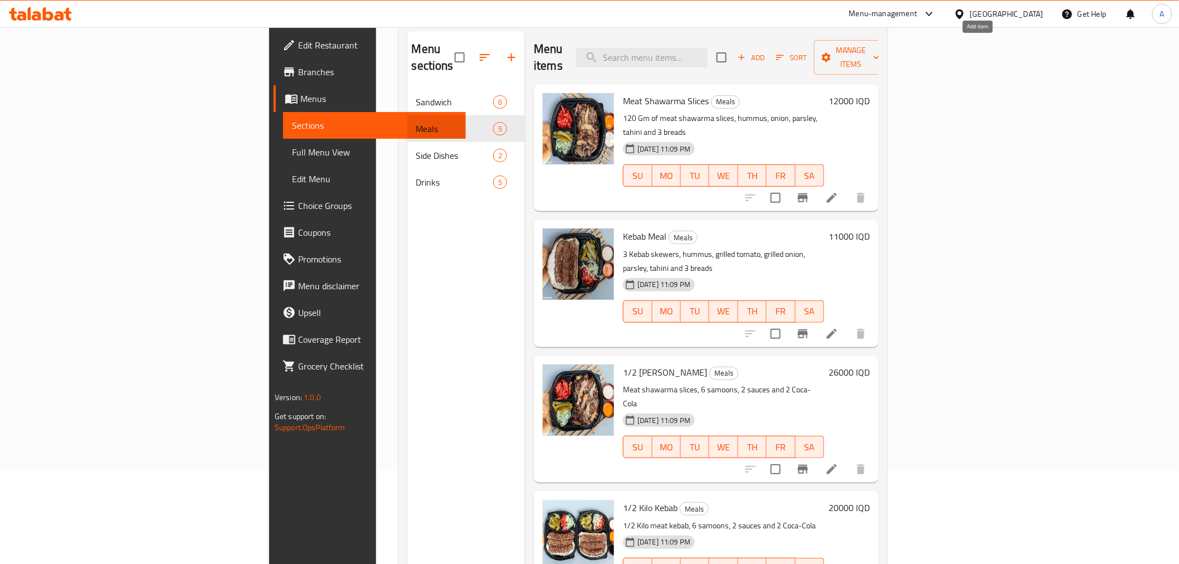
click at [766, 51] on span "Add" at bounding box center [751, 57] width 30 height 13
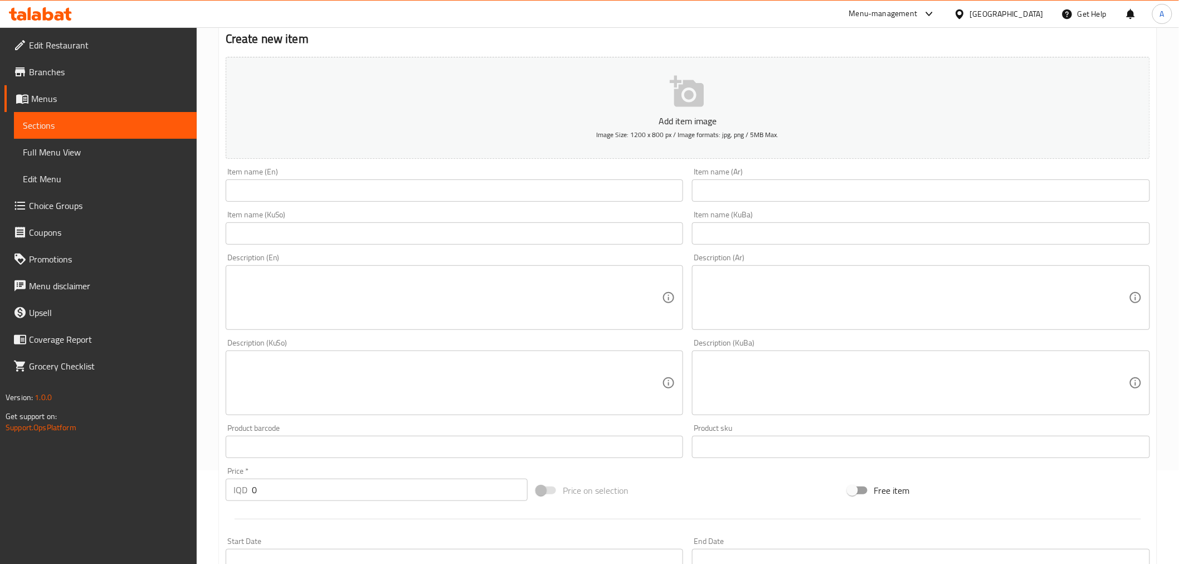
click at [393, 186] on input "text" at bounding box center [455, 190] width 458 height 22
click at [372, 204] on div "Item name (En) Item name (En)" at bounding box center [454, 184] width 467 height 43
click at [362, 192] on input "text" at bounding box center [455, 190] width 458 height 22
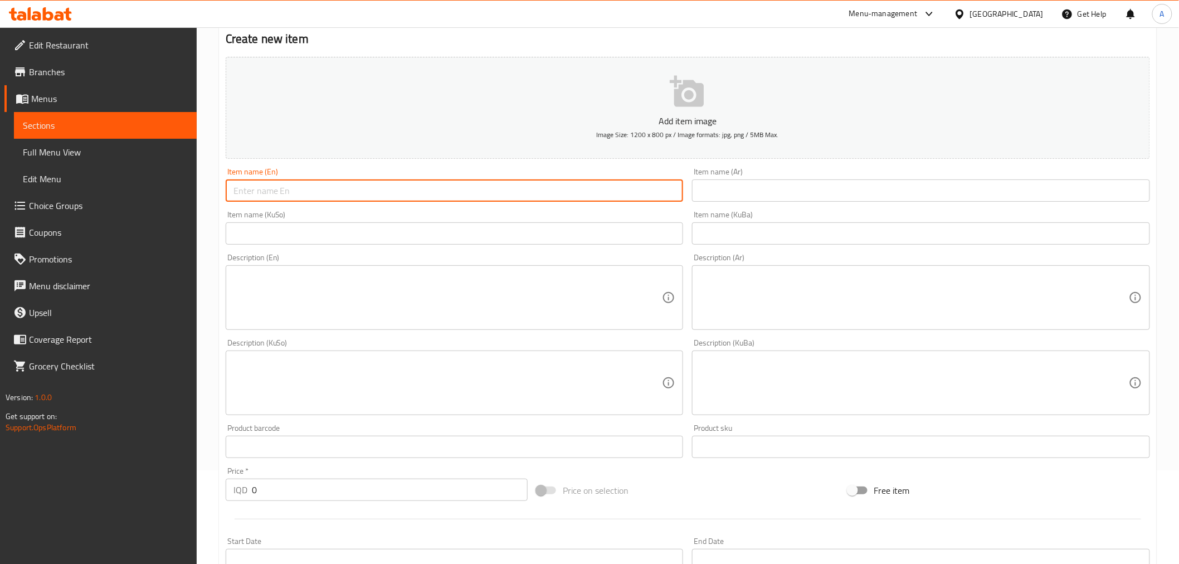
paste input "Shish Tawook Meal"
click at [418, 187] on input "Shish Tawook Meal" at bounding box center [455, 190] width 458 height 22
type input "1/2 Kilo Shish Tawook"
click at [736, 197] on input "text" at bounding box center [921, 190] width 458 height 22
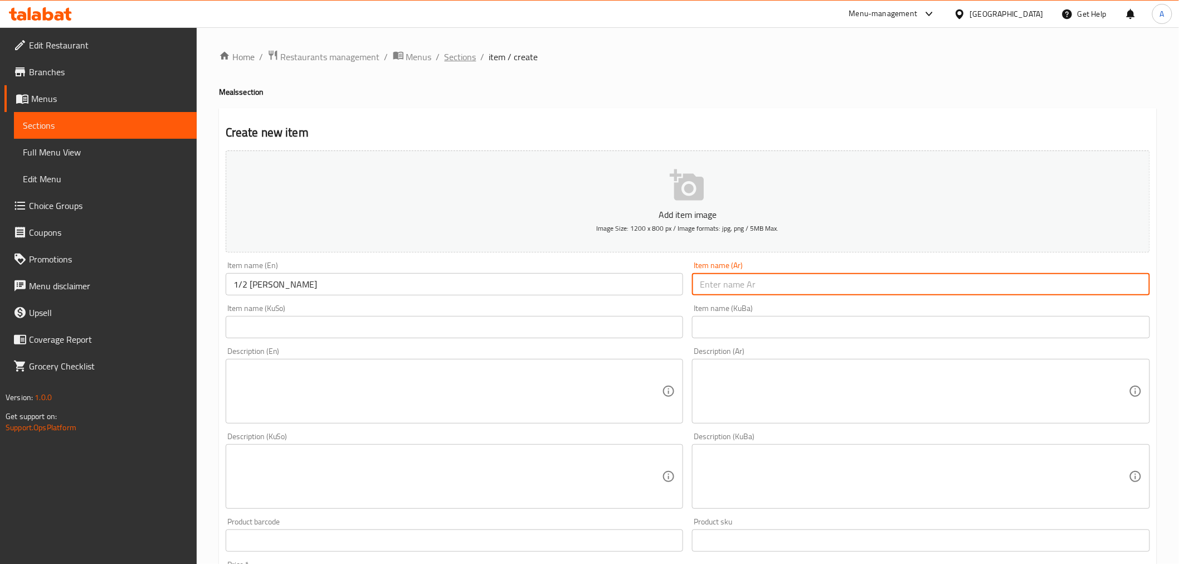
click at [465, 62] on span "Sections" at bounding box center [461, 56] width 32 height 13
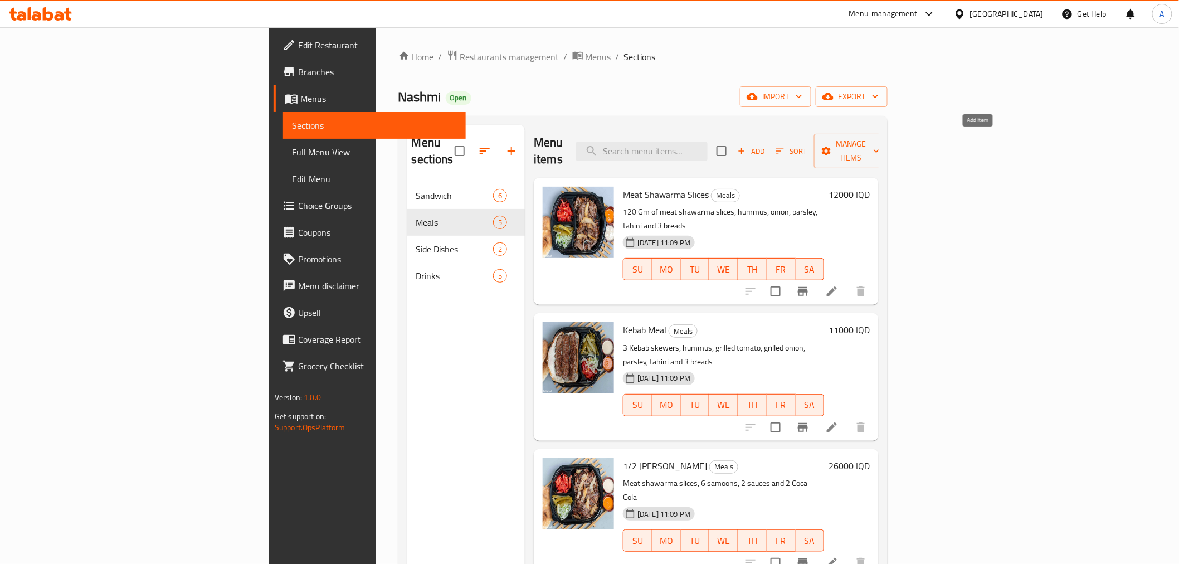
click at [766, 149] on span "Add" at bounding box center [751, 151] width 30 height 13
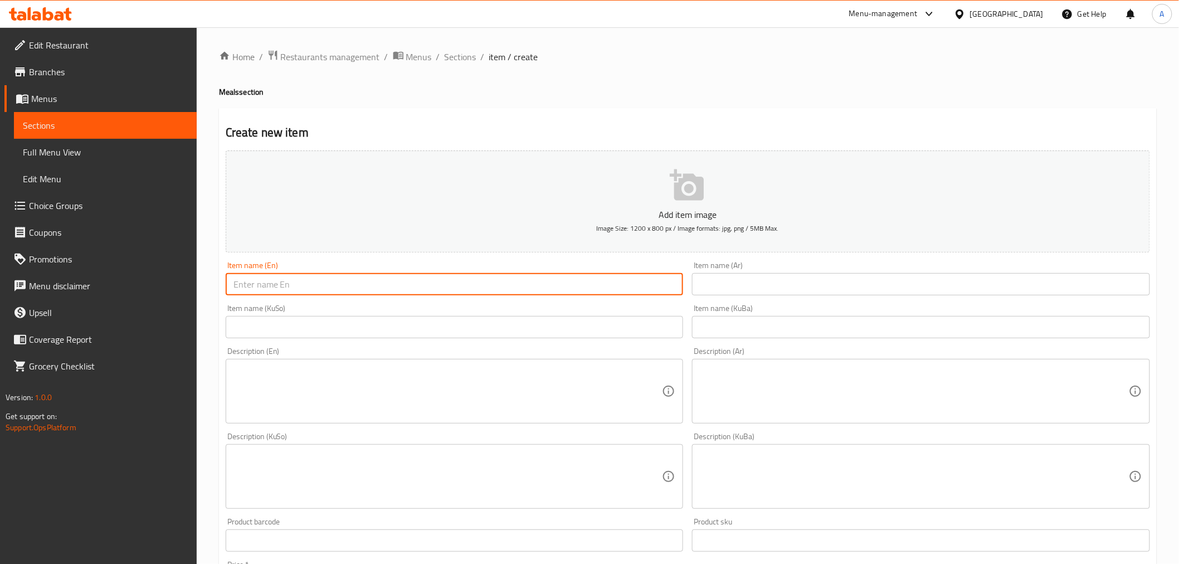
click at [311, 290] on input "text" at bounding box center [455, 284] width 458 height 22
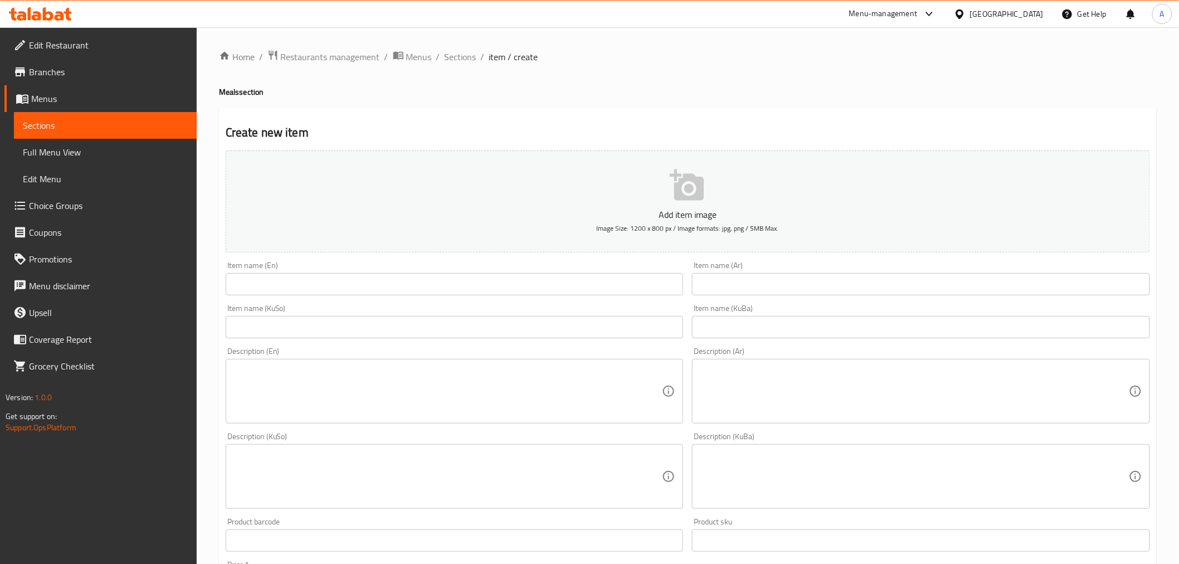
drag, startPoint x: 266, startPoint y: 265, endPoint x: 266, endPoint y: 285, distance: 20.1
click at [266, 265] on div "Item name (En) Item name (En)" at bounding box center [455, 278] width 458 height 34
click at [266, 287] on input "text" at bounding box center [455, 284] width 458 height 22
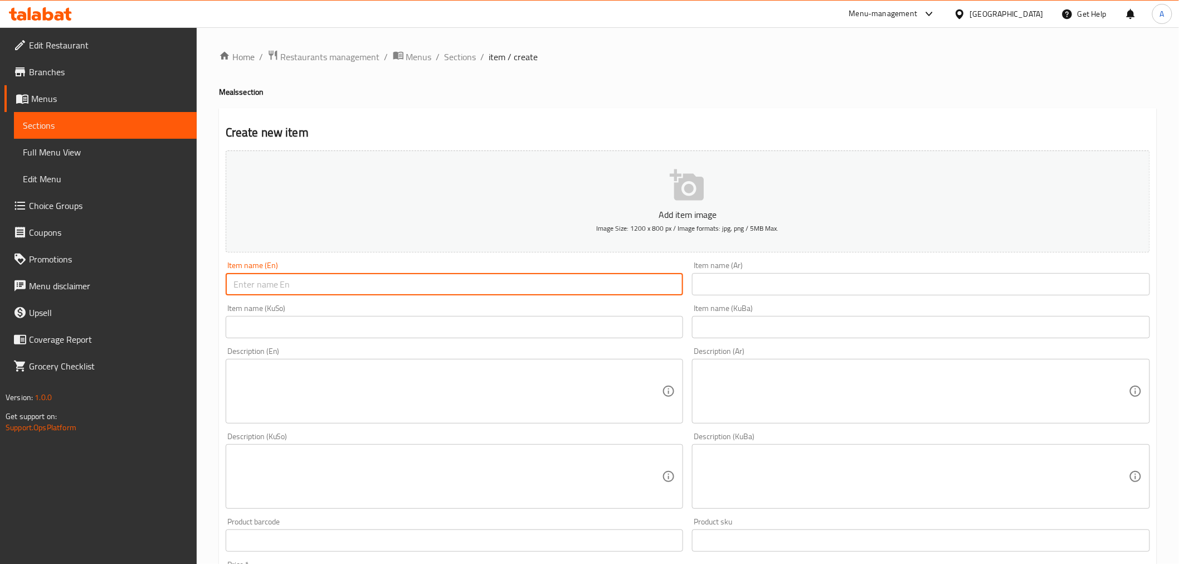
paste input "Shish Tawook Meal"
click at [295, 290] on input "Shish Tawook Meal" at bounding box center [455, 284] width 458 height 22
click at [307, 289] on input "Shish Tawook Meal" at bounding box center [455, 284] width 458 height 22
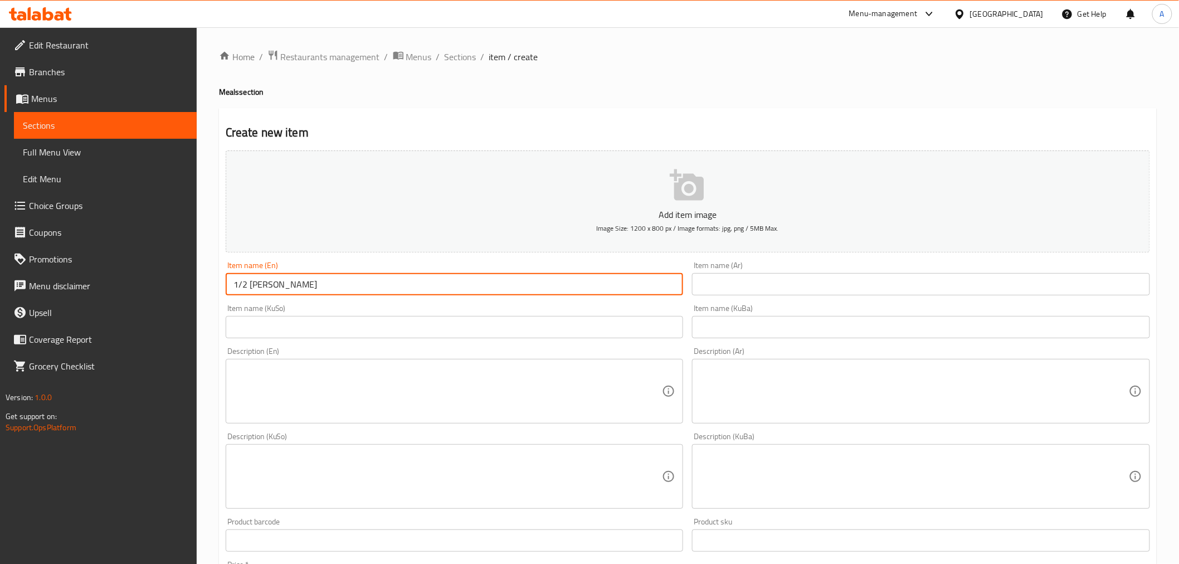
type input "1/2 Kilo Shish Tawook"
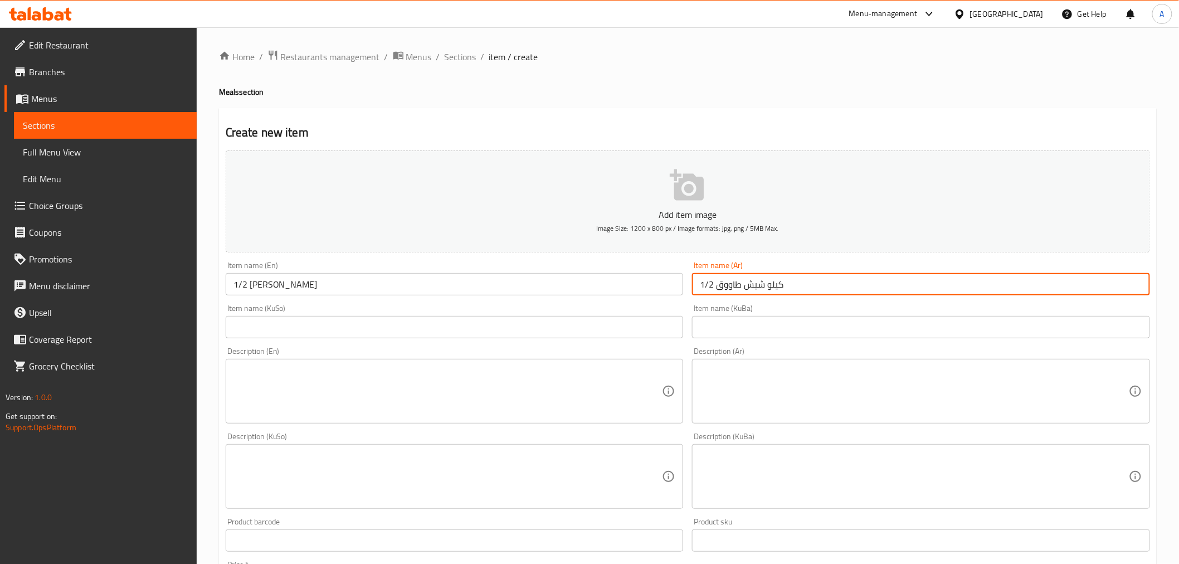
type input "1/2 كيلو شيش طاووق"
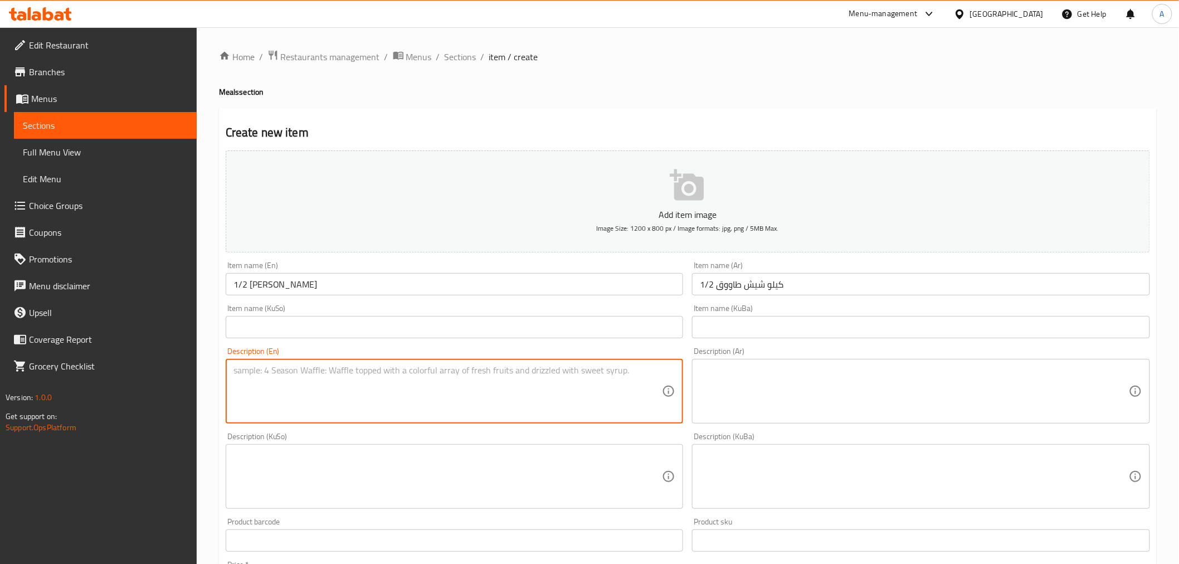
click at [280, 370] on textarea at bounding box center [447, 391] width 429 height 53
paste textarea "Samoon , Shish Tawook , Grilled Onion , Grilled tomato, Special sauce."
type textarea "Samoon , Shish Tawook , Grilled Onion , Grilled tomato, Special sauce."
click at [717, 384] on textarea at bounding box center [914, 391] width 429 height 53
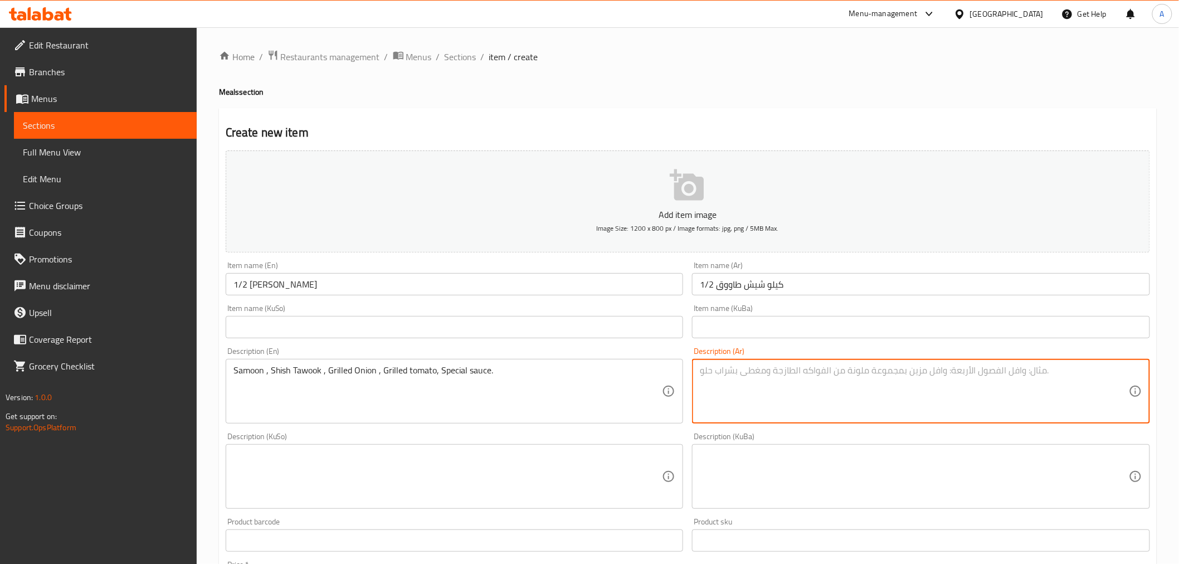
paste textarea "صمون ,قطع دجاج , بصل مشوي , طماطة , صلصة خاصة."
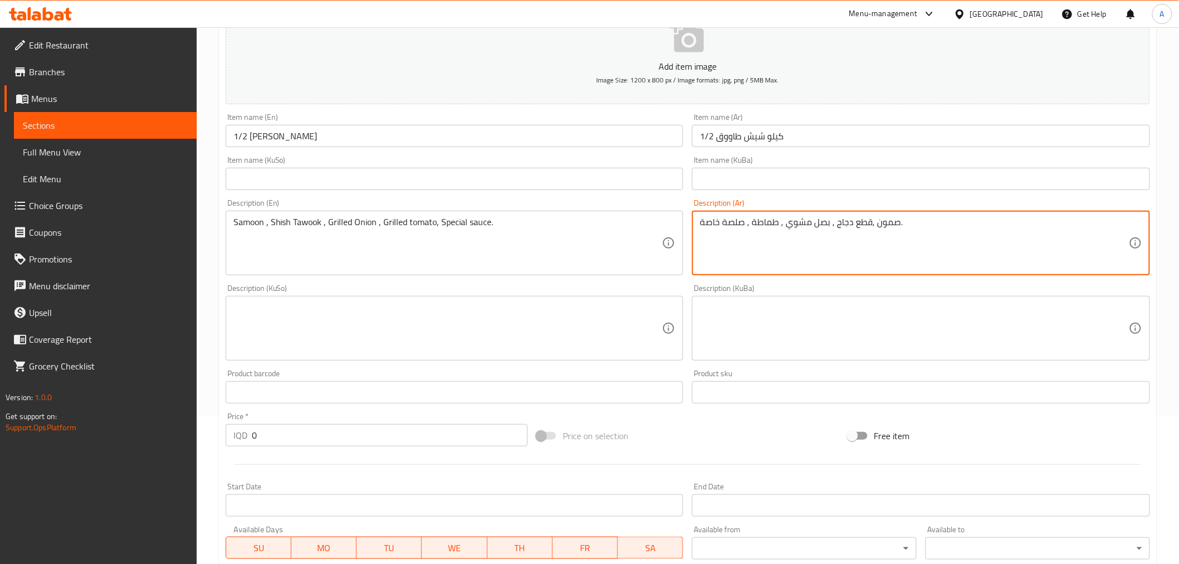
scroll to position [247, 0]
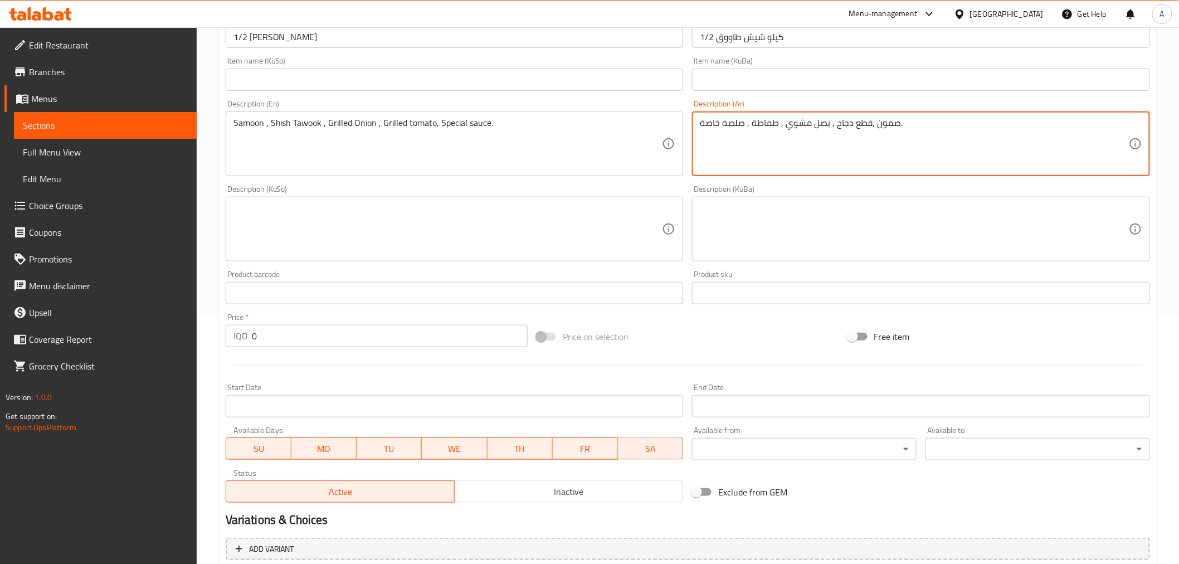
type textarea "صمون ,قطع دجاج , بصل مشوي , طماطة , صلصة خاصة."
click at [291, 345] on input "0" at bounding box center [390, 336] width 276 height 22
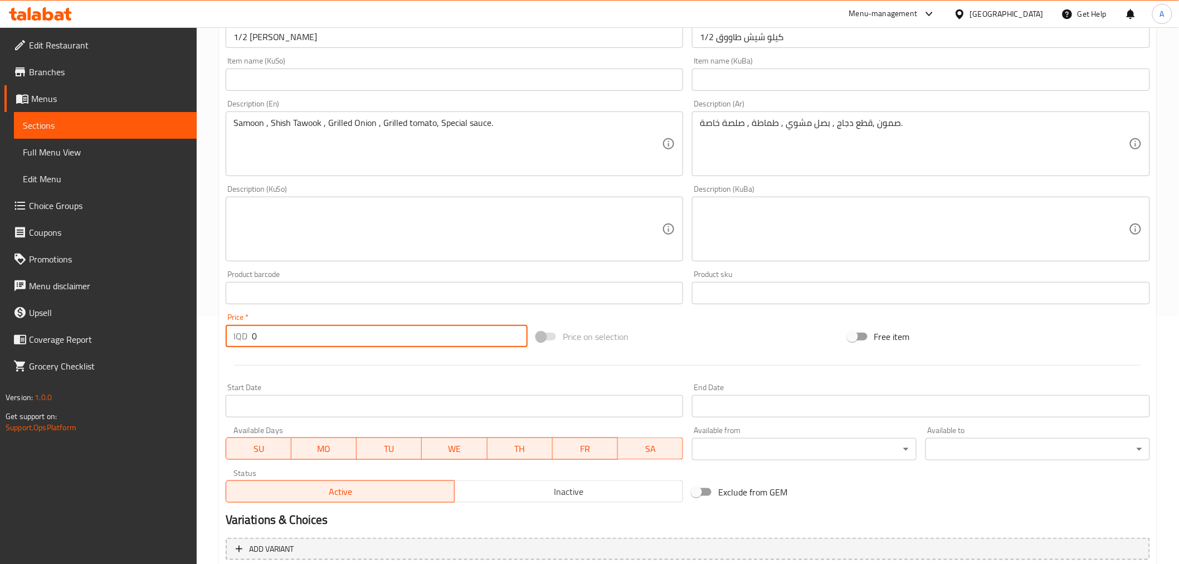
click at [291, 345] on input "0" at bounding box center [390, 336] width 276 height 22
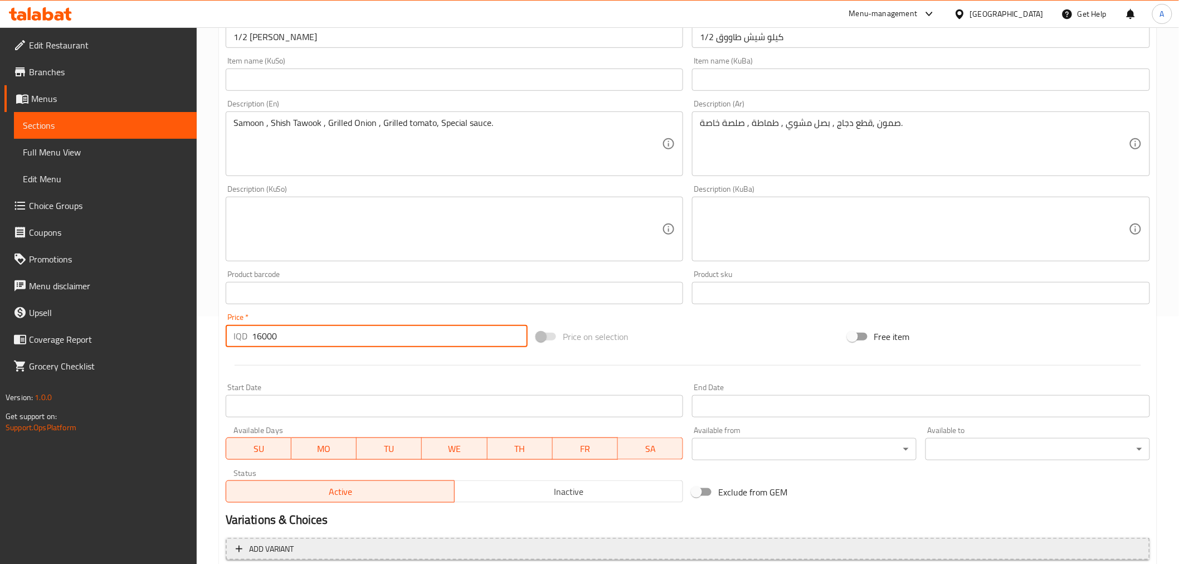
type input "16000"
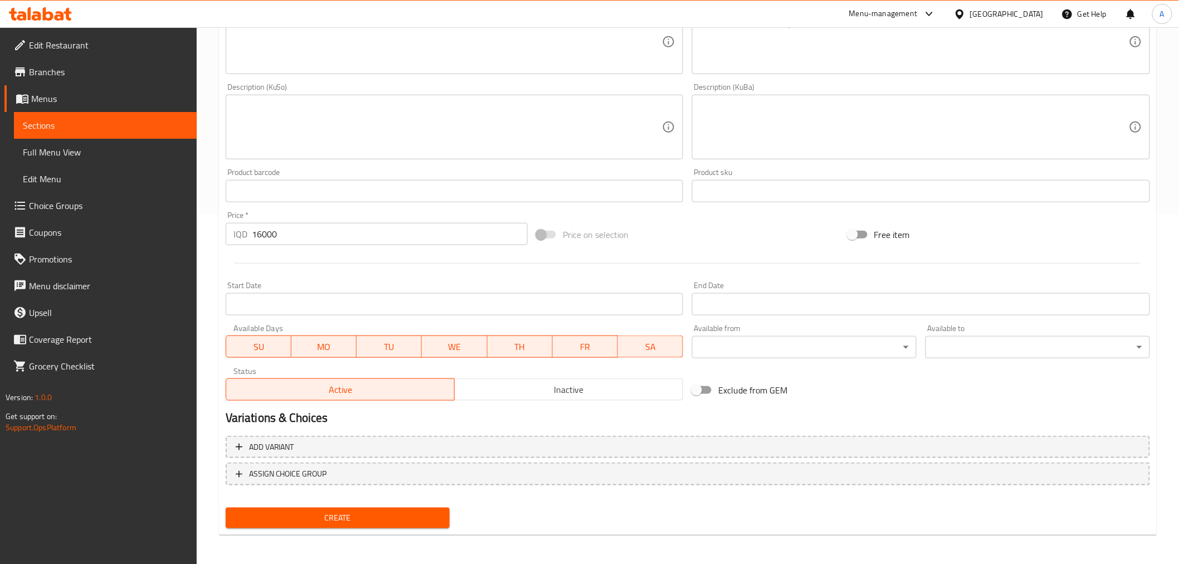
click at [338, 511] on span "Create" at bounding box center [338, 518] width 207 height 14
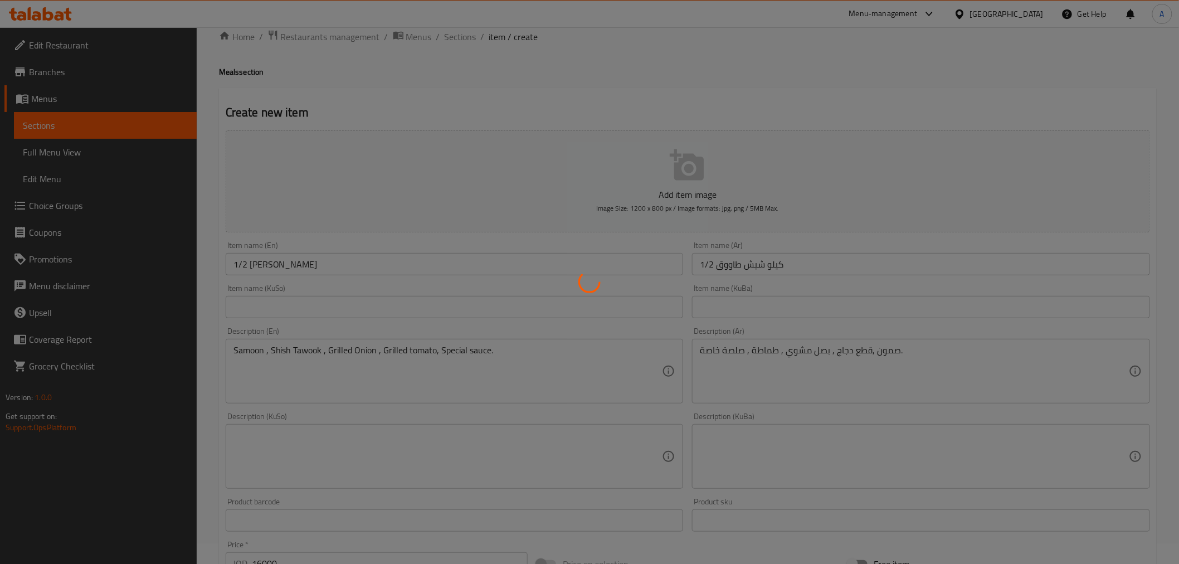
scroll to position [0, 0]
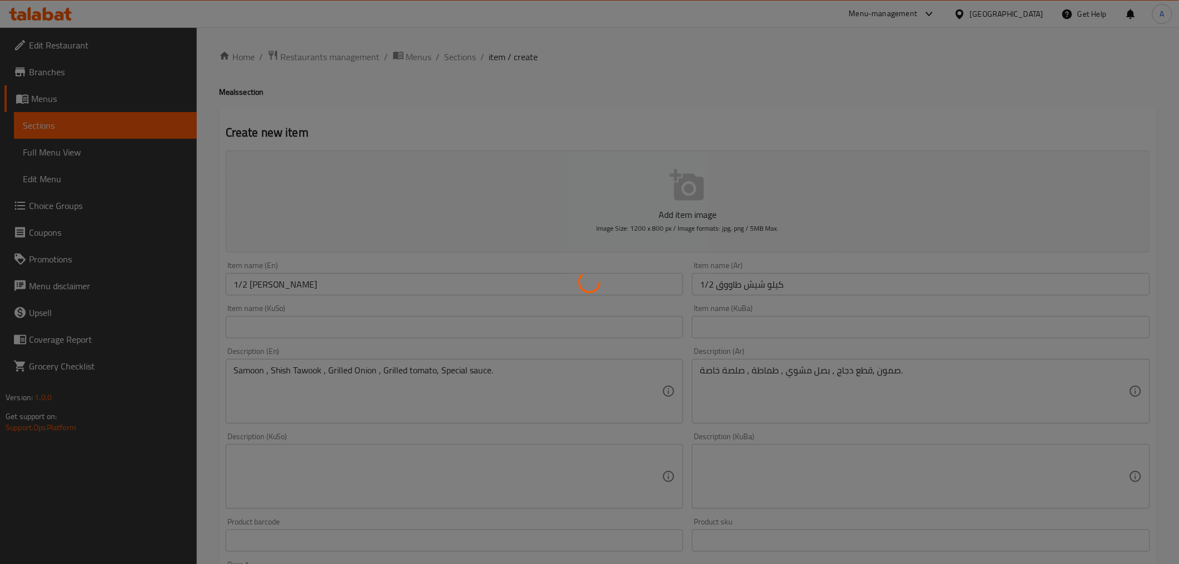
type input "0"
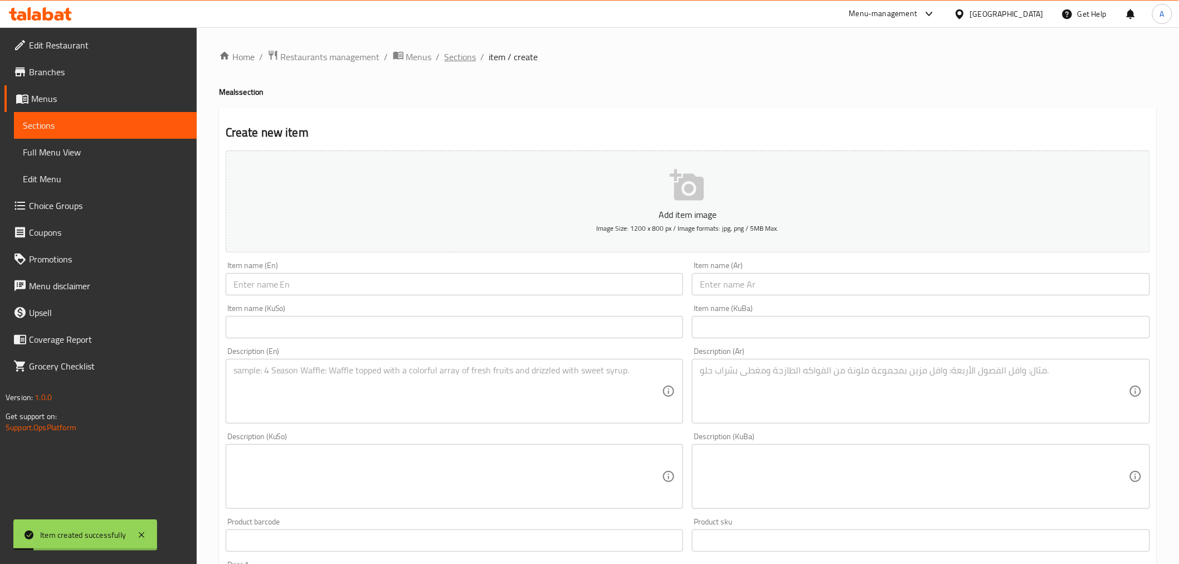
click at [465, 57] on span "Sections" at bounding box center [461, 56] width 32 height 13
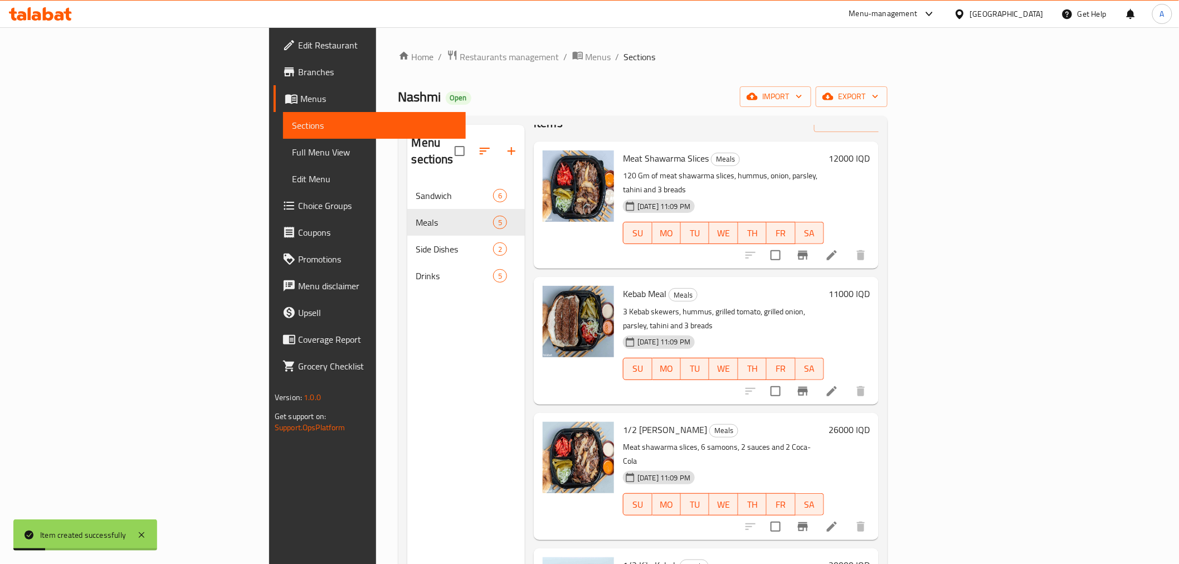
scroll to position [71, 0]
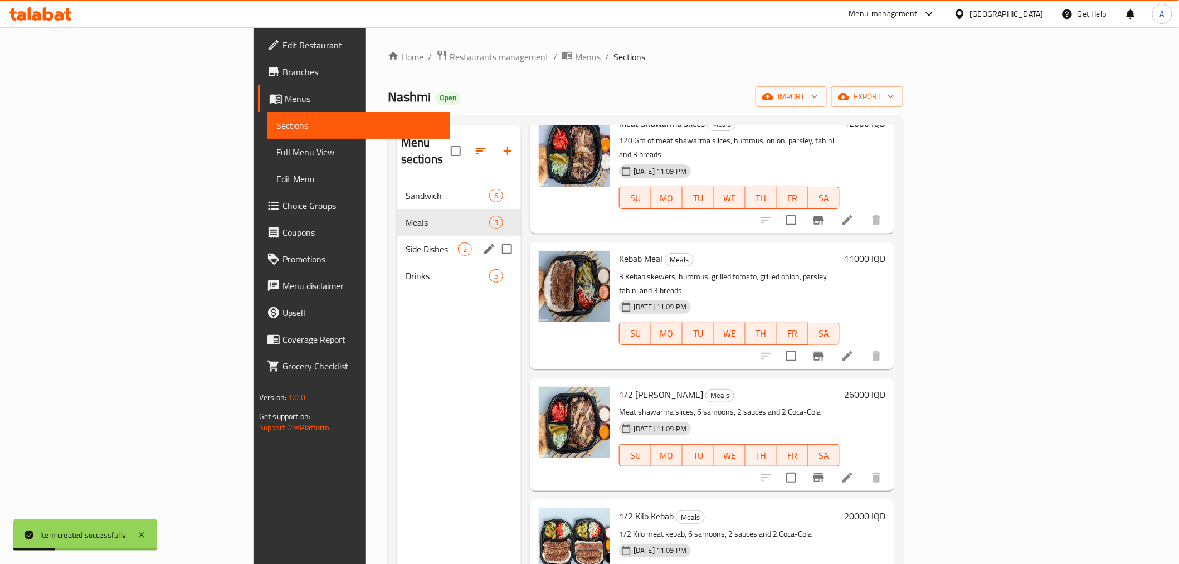
click at [397, 236] on div "Side Dishes 2" at bounding box center [459, 249] width 124 height 27
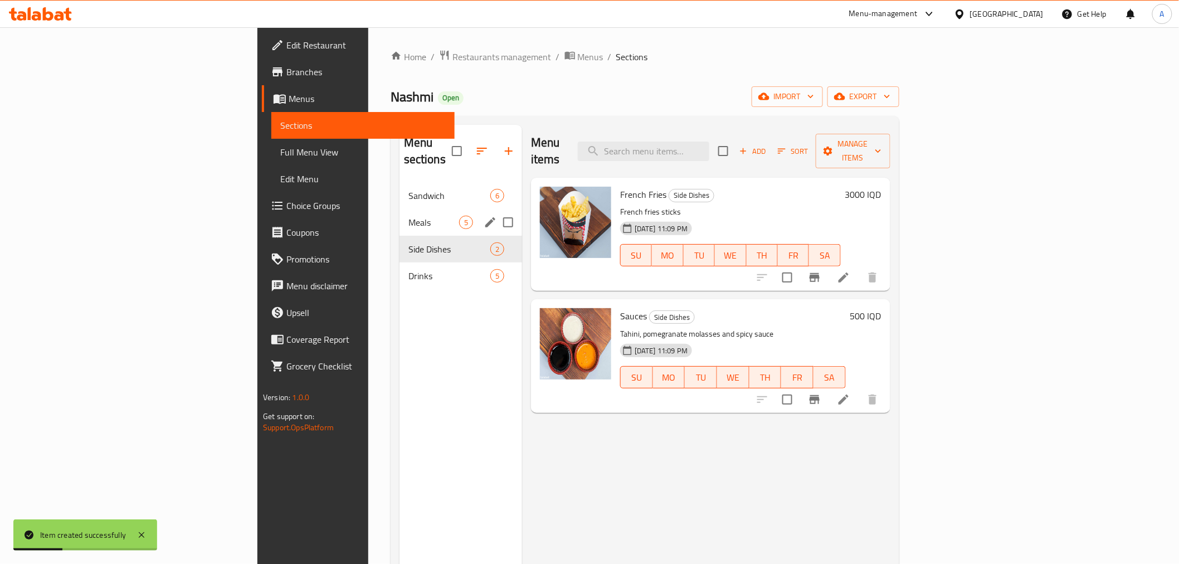
click at [408, 216] on span "Meals" at bounding box center [433, 222] width 51 height 13
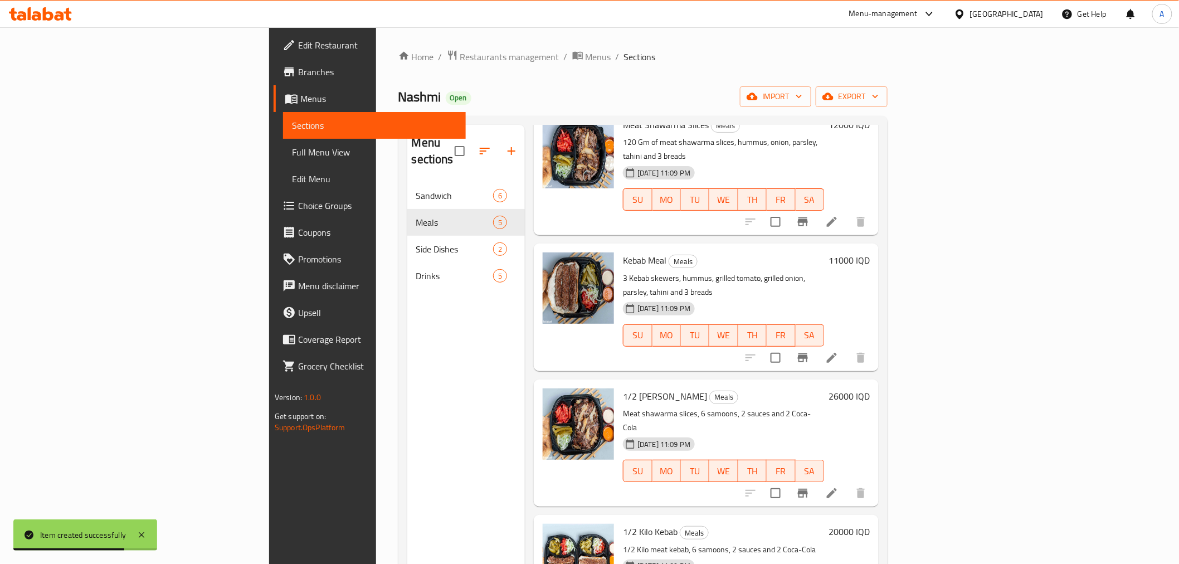
scroll to position [71, 0]
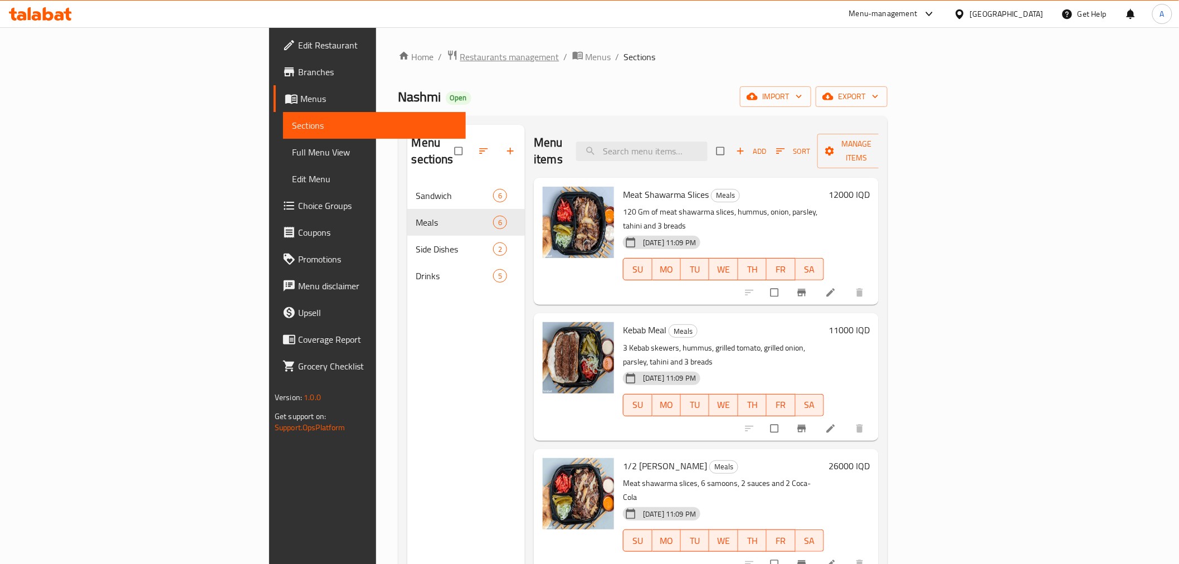
click at [460, 58] on span "Restaurants management" at bounding box center [509, 56] width 99 height 13
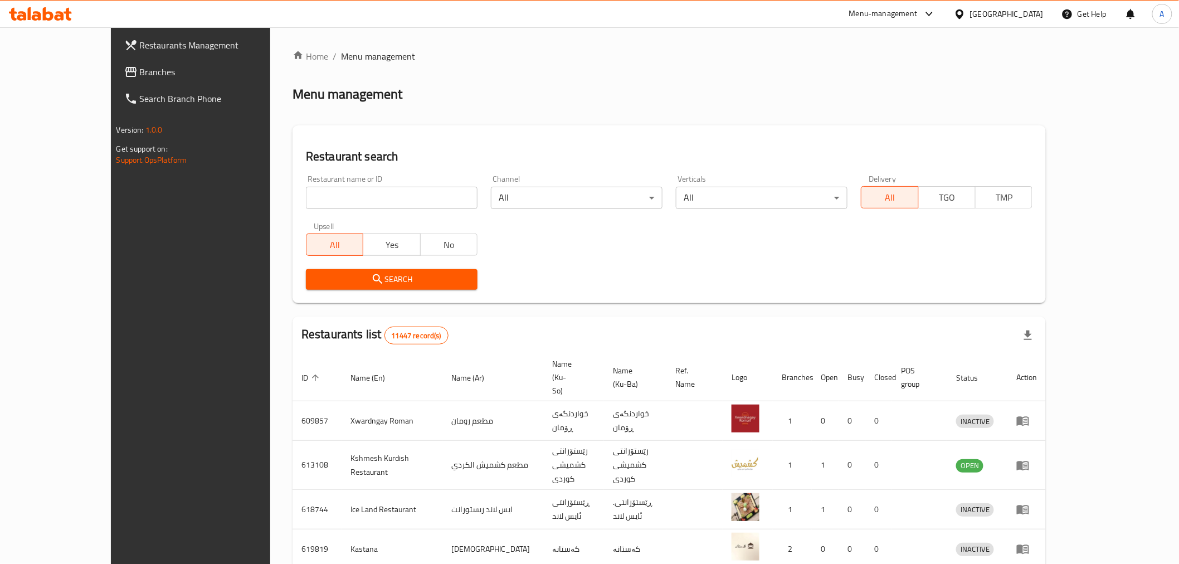
click at [306, 193] on input "search" at bounding box center [392, 198] width 172 height 22
paste input "751963"
paste input "690326"
click at [342, 273] on span "Search" at bounding box center [392, 279] width 154 height 14
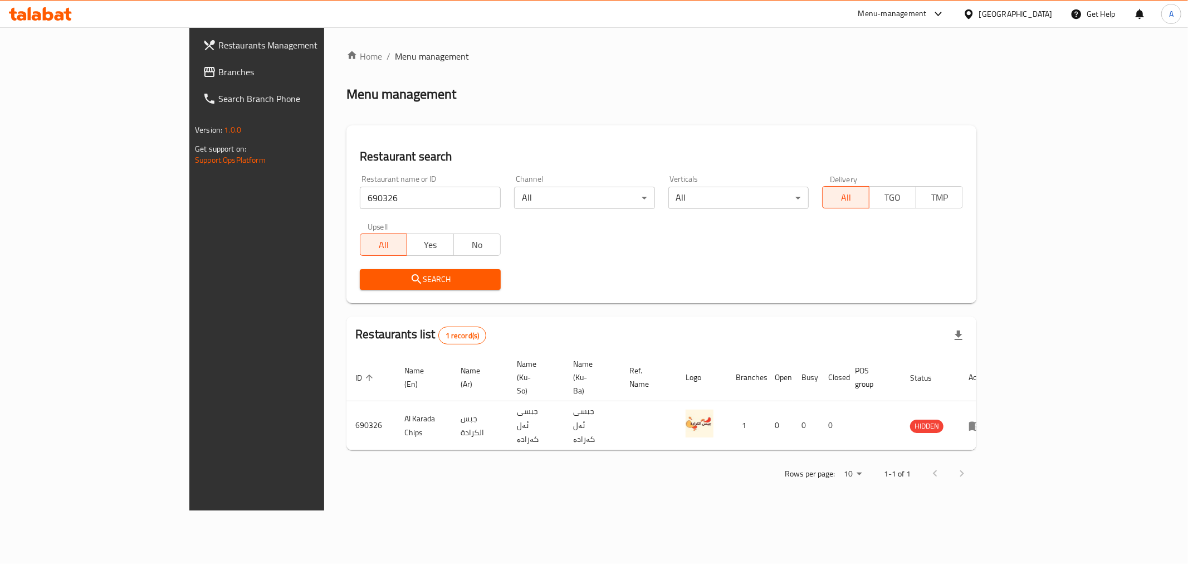
click at [360, 198] on input "690326" at bounding box center [430, 198] width 141 height 22
paste input "9071"
type input "699071"
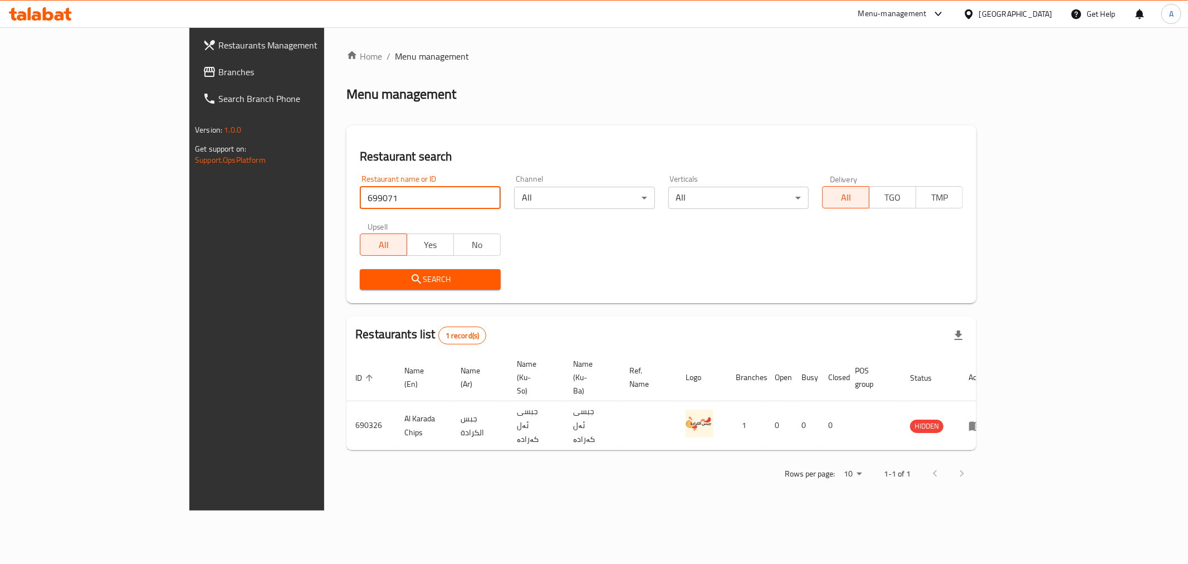
click button "Search" at bounding box center [430, 279] width 141 height 21
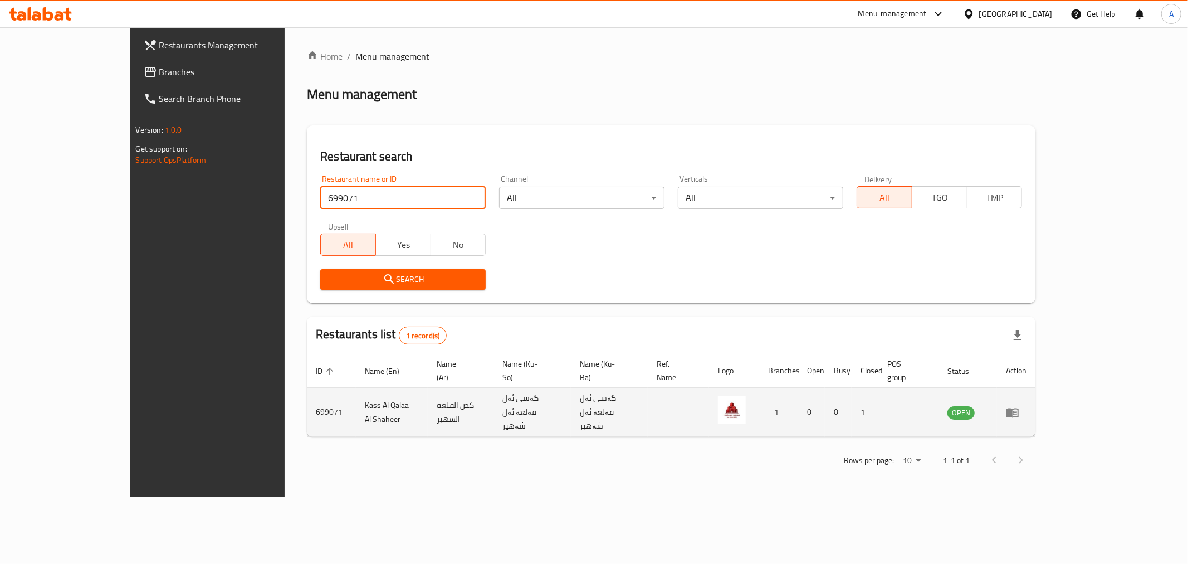
click at [1019, 408] on icon "enhanced table" at bounding box center [1013, 412] width 12 height 9
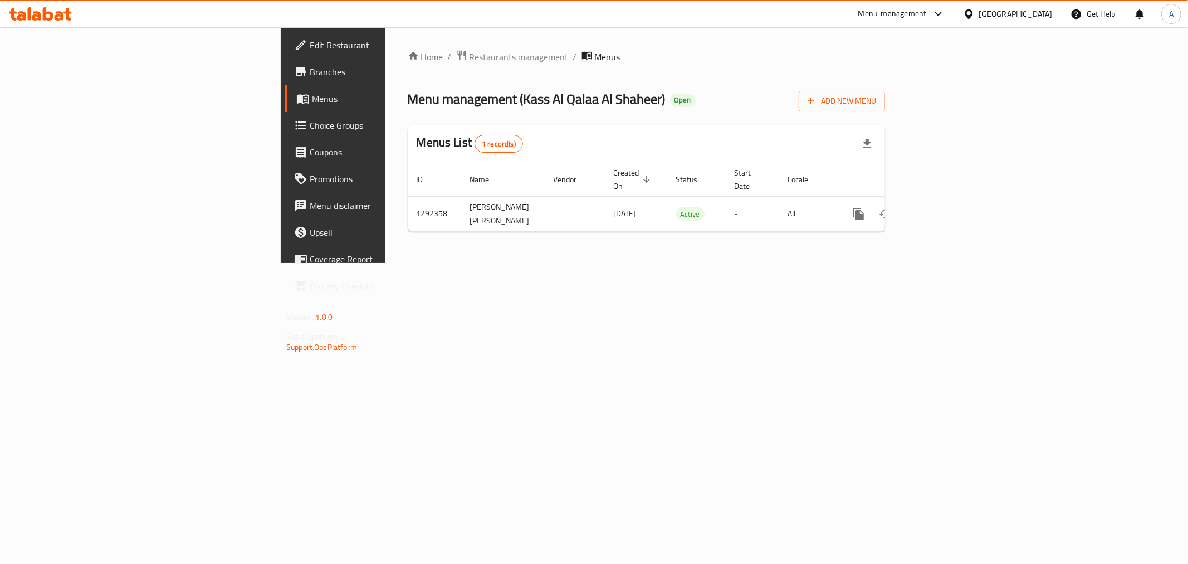
click at [470, 62] on span "Restaurants management" at bounding box center [519, 56] width 99 height 13
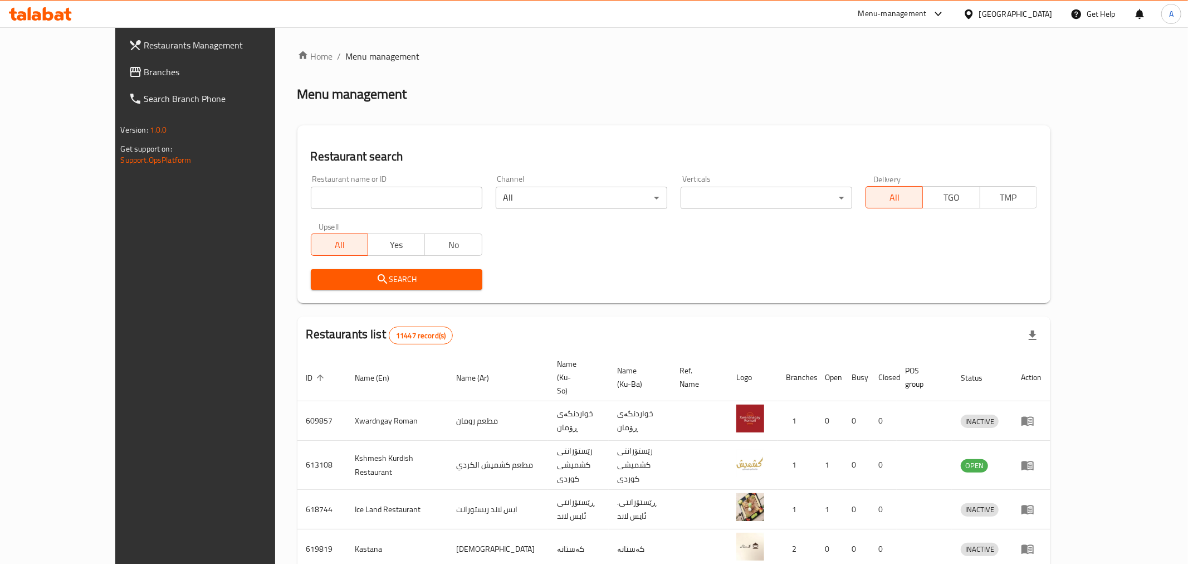
click at [309, 201] on div at bounding box center [594, 282] width 1188 height 564
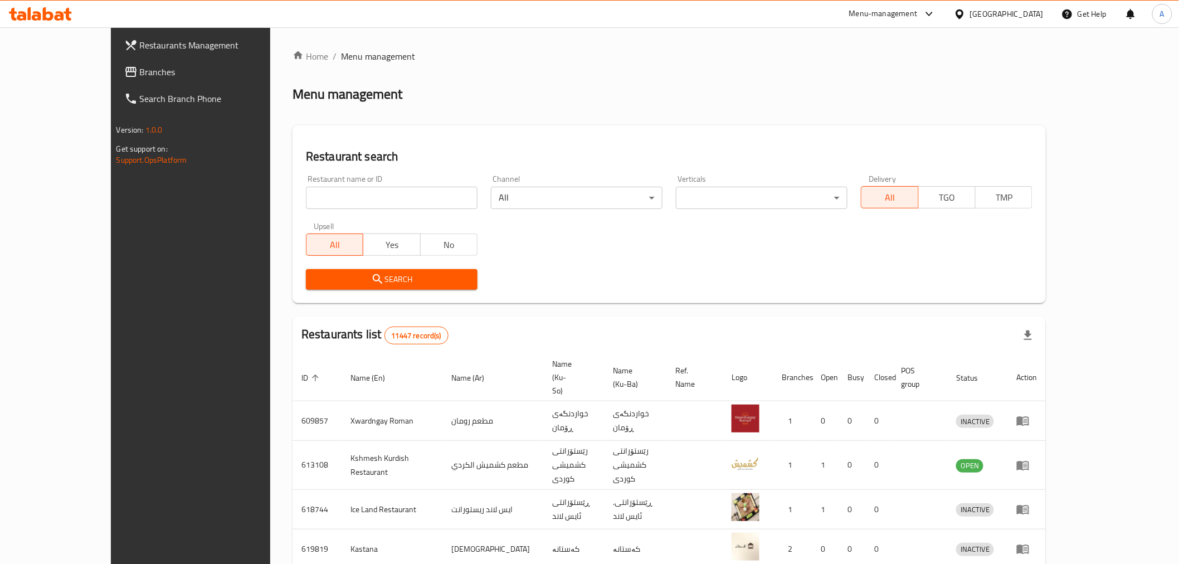
click at [309, 201] on input "search" at bounding box center [392, 198] width 172 height 22
paste input "690007"
type input "690007"
click at [371, 276] on icon "submit" at bounding box center [377, 278] width 13 height 13
